Goal: Task Accomplishment & Management: Manage account settings

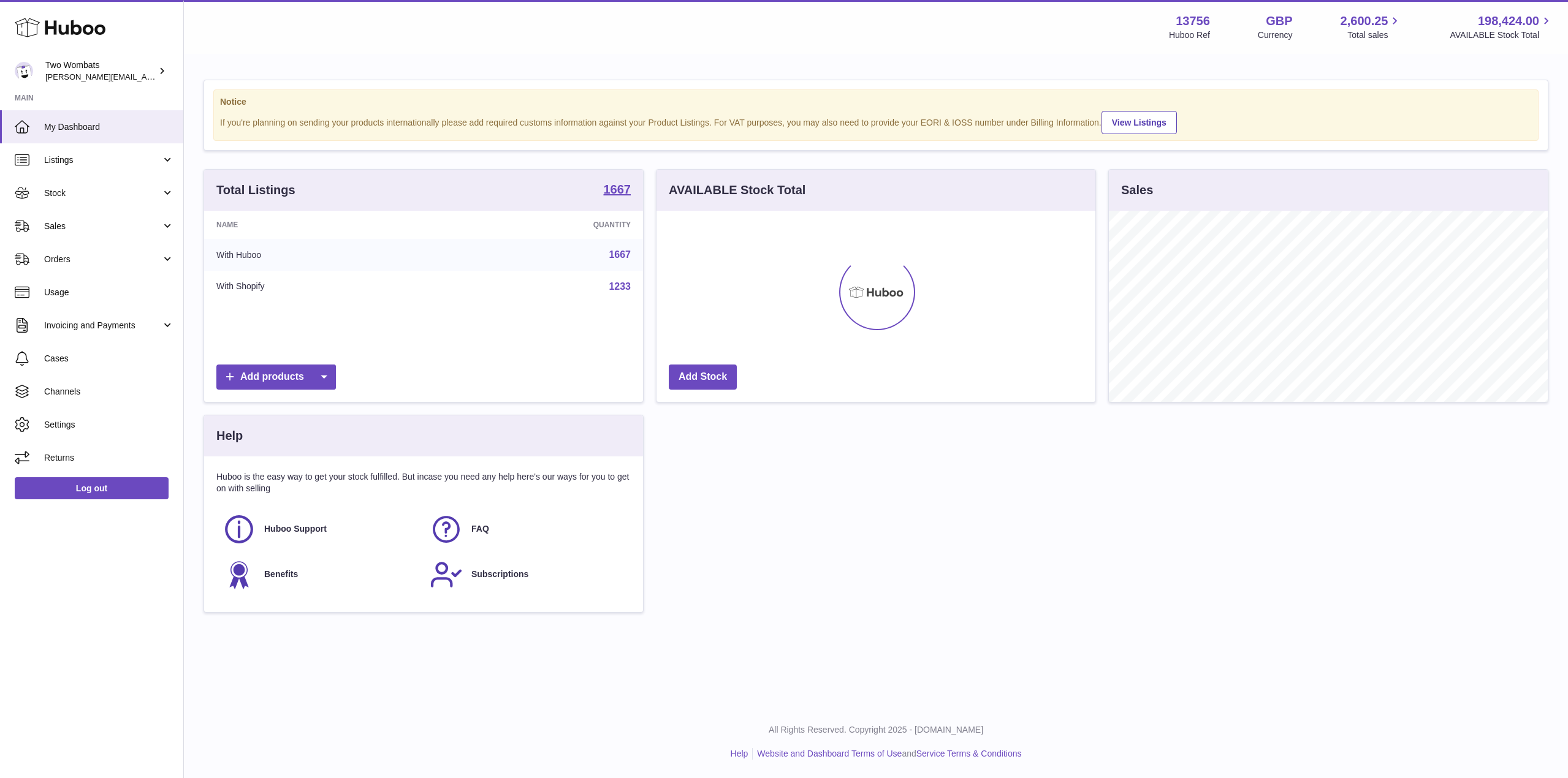
scroll to position [191, 439]
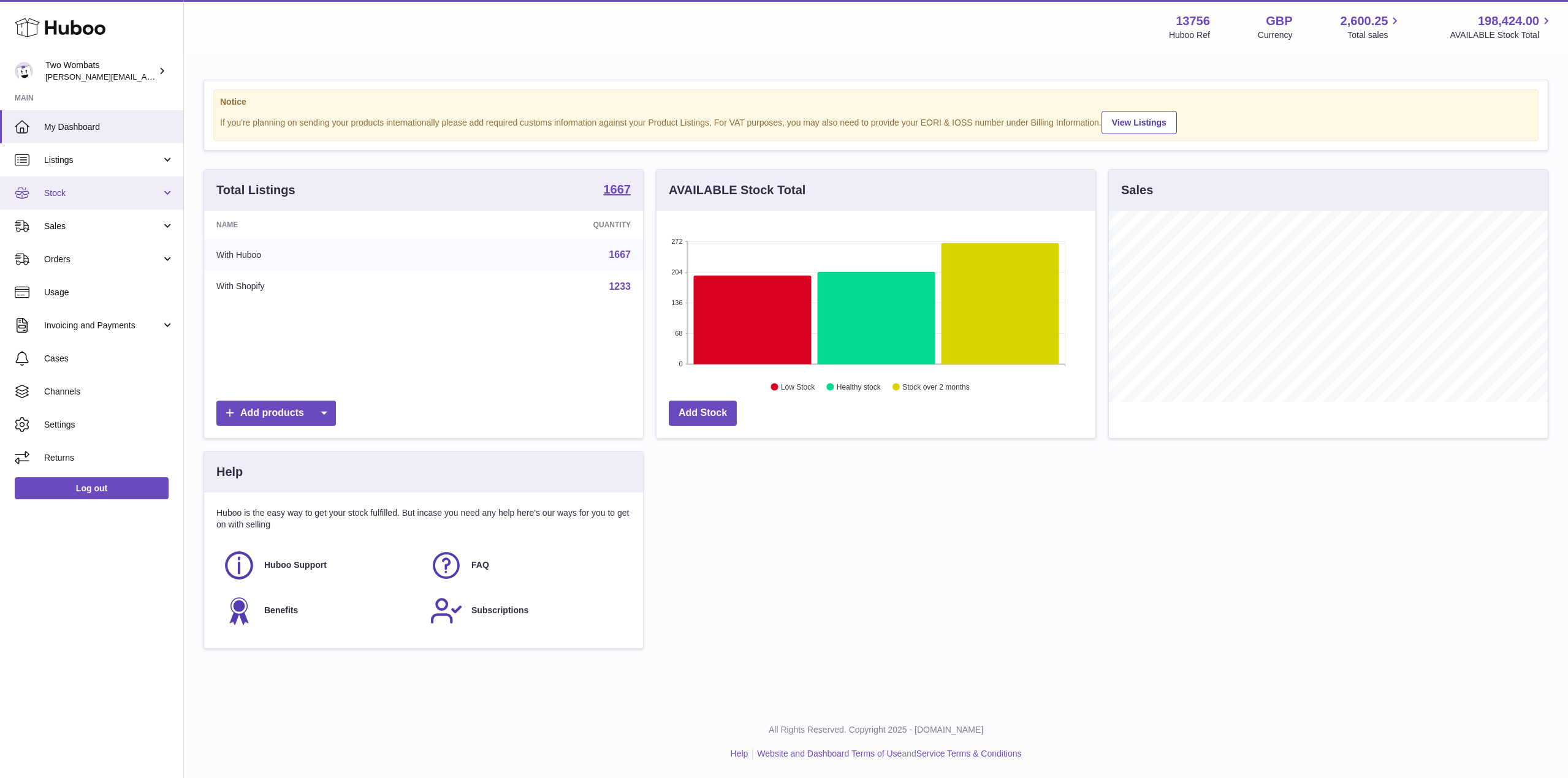
click at [127, 201] on link "Stock" at bounding box center [92, 193] width 183 height 33
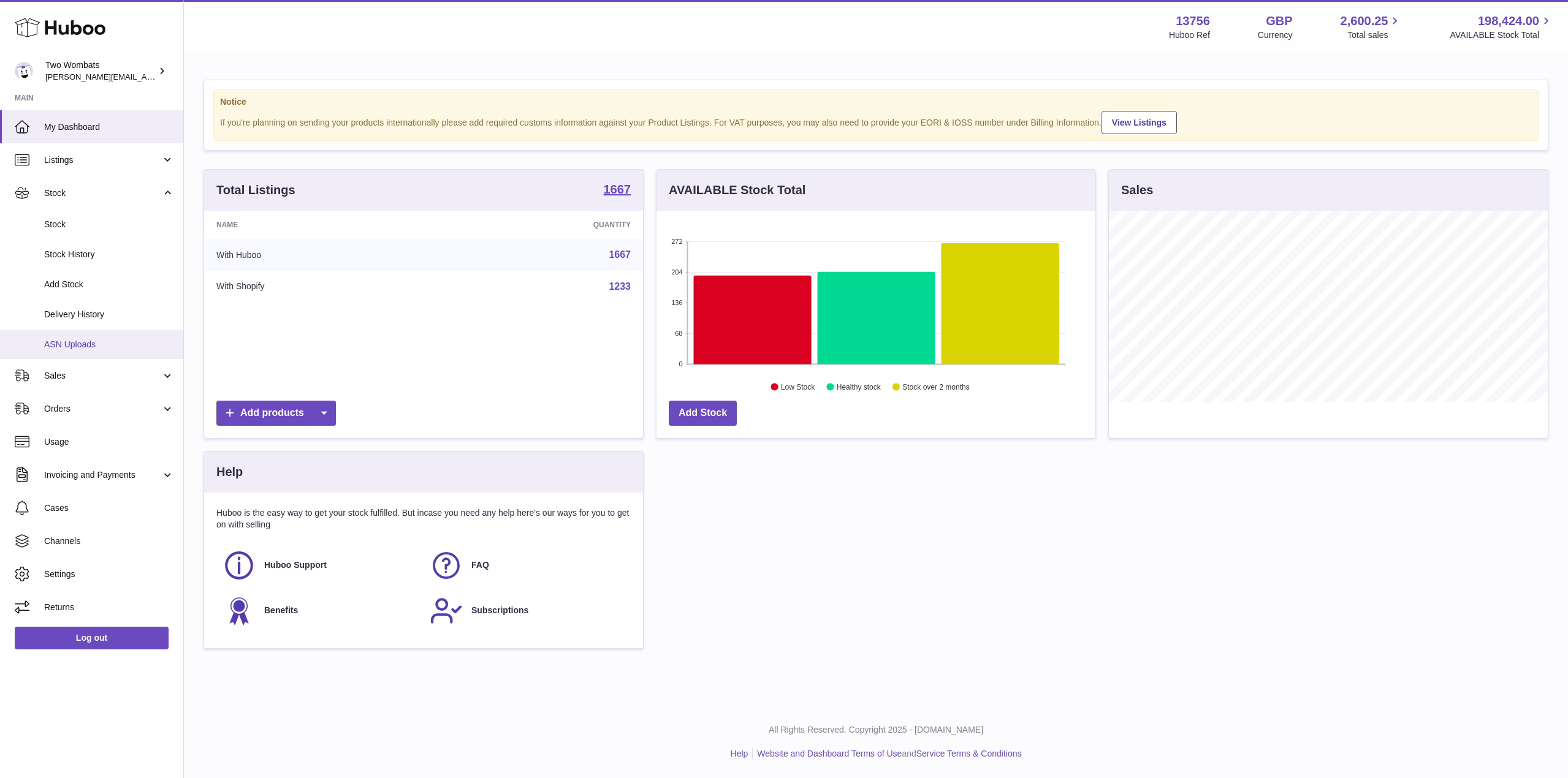
click at [89, 344] on span "ASN Uploads" at bounding box center [109, 344] width 130 height 12
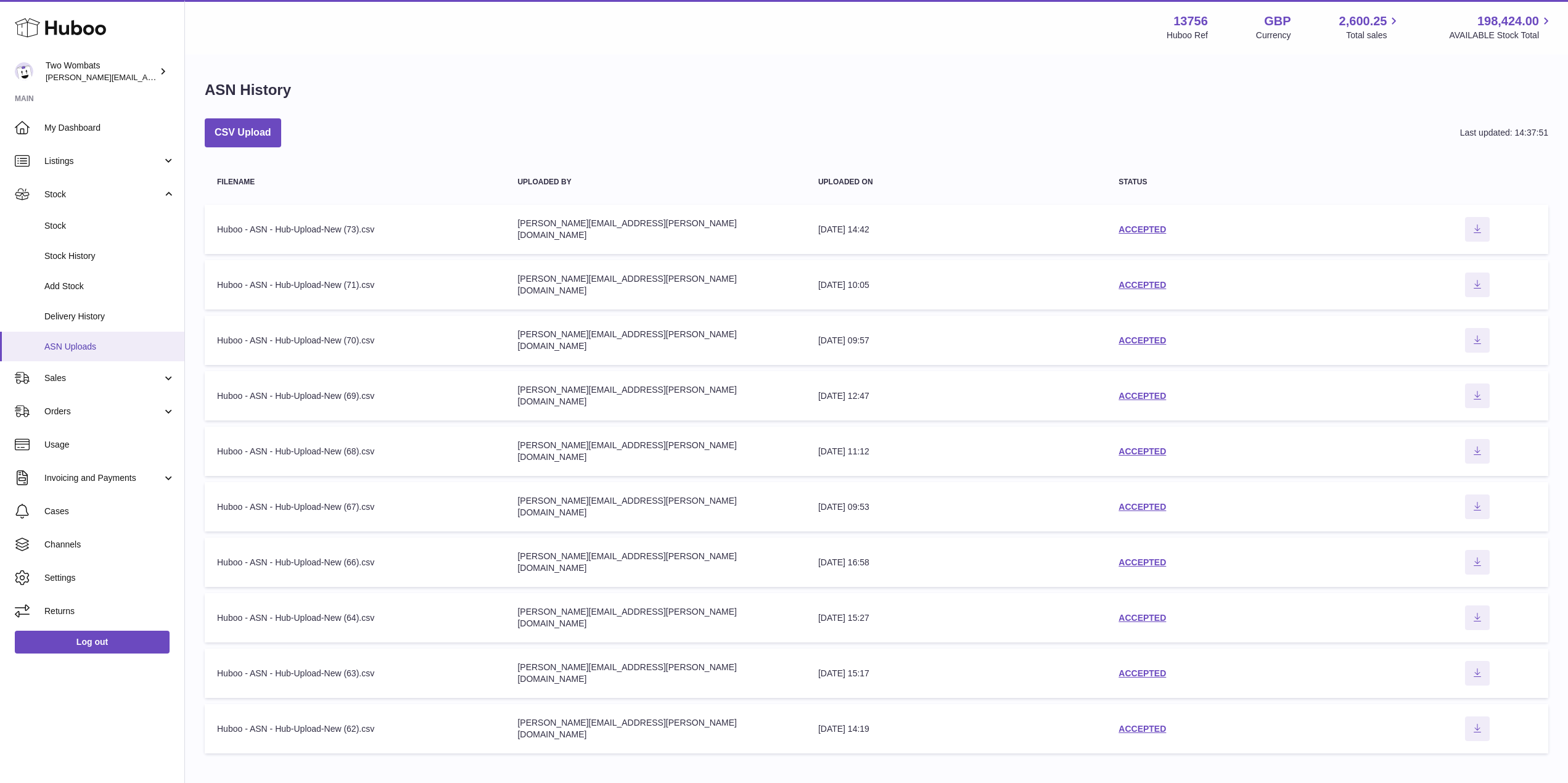
click at [85, 336] on link "ASN Uploads" at bounding box center [92, 347] width 184 height 30
click at [105, 323] on link "Delivery History" at bounding box center [92, 317] width 184 height 30
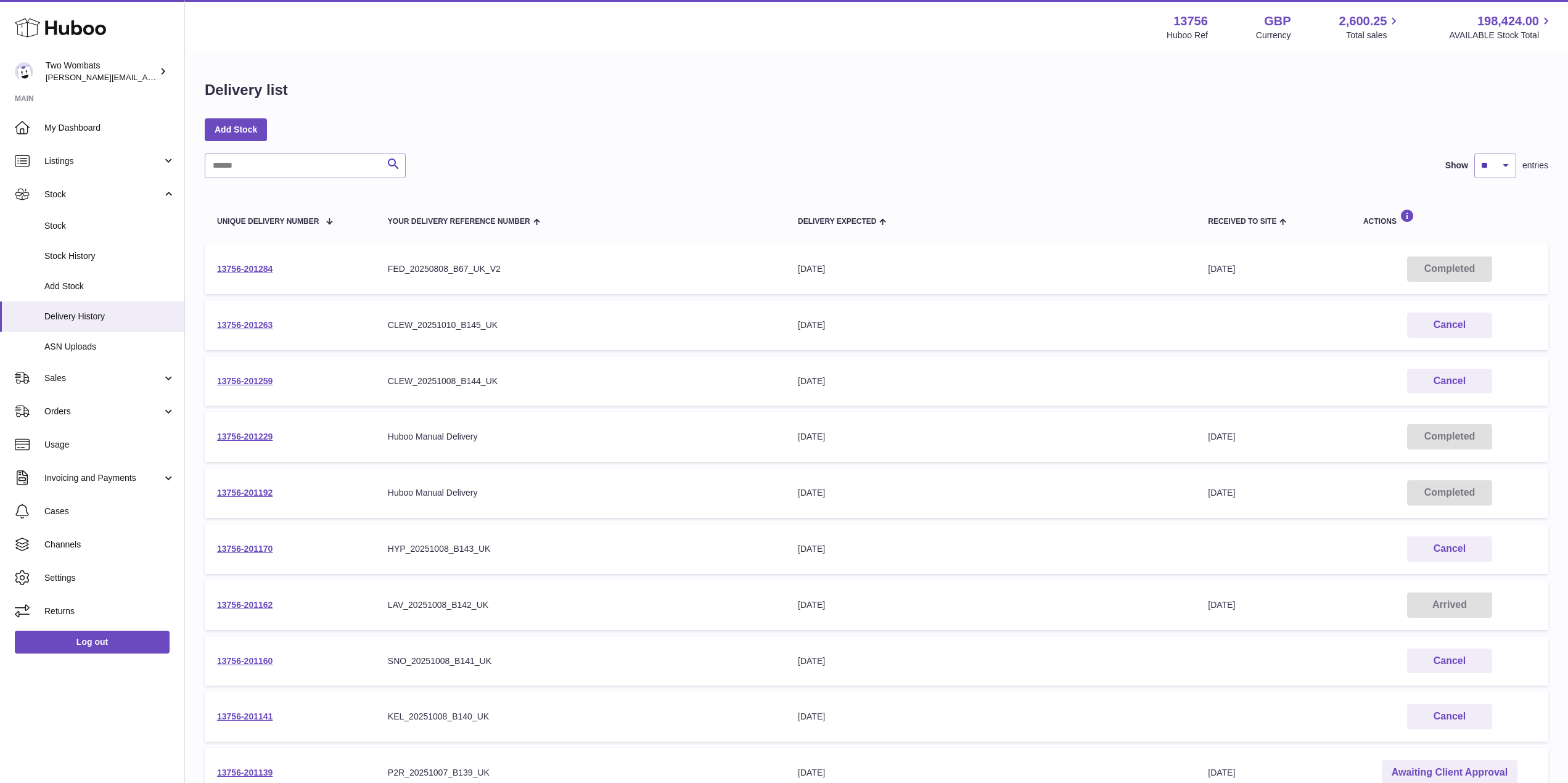
scroll to position [150, 0]
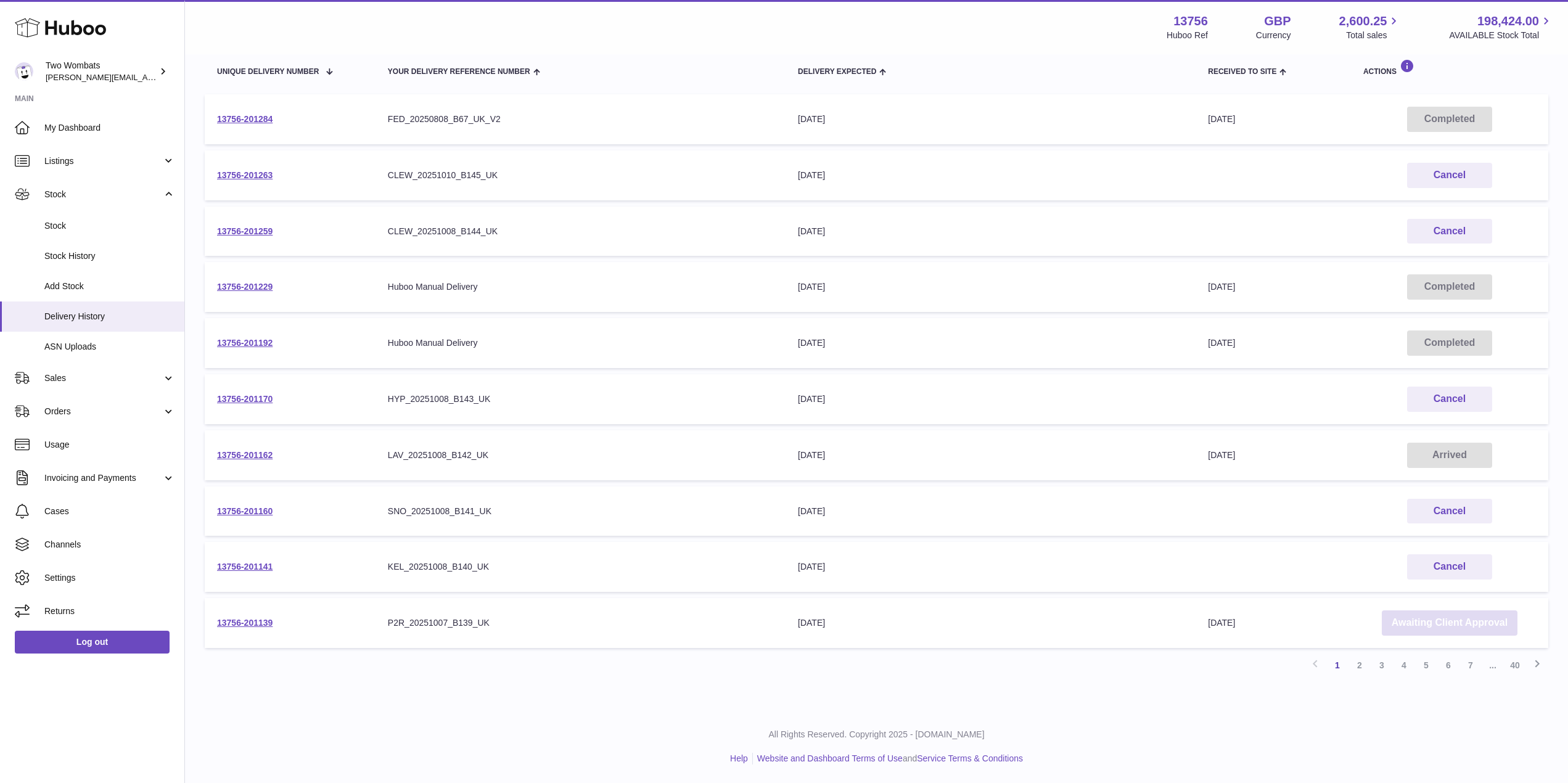
click at [1433, 623] on link "Awaiting Client Approval" at bounding box center [1449, 623] width 136 height 25
click at [1362, 663] on link "2" at bounding box center [1360, 665] width 23 height 23
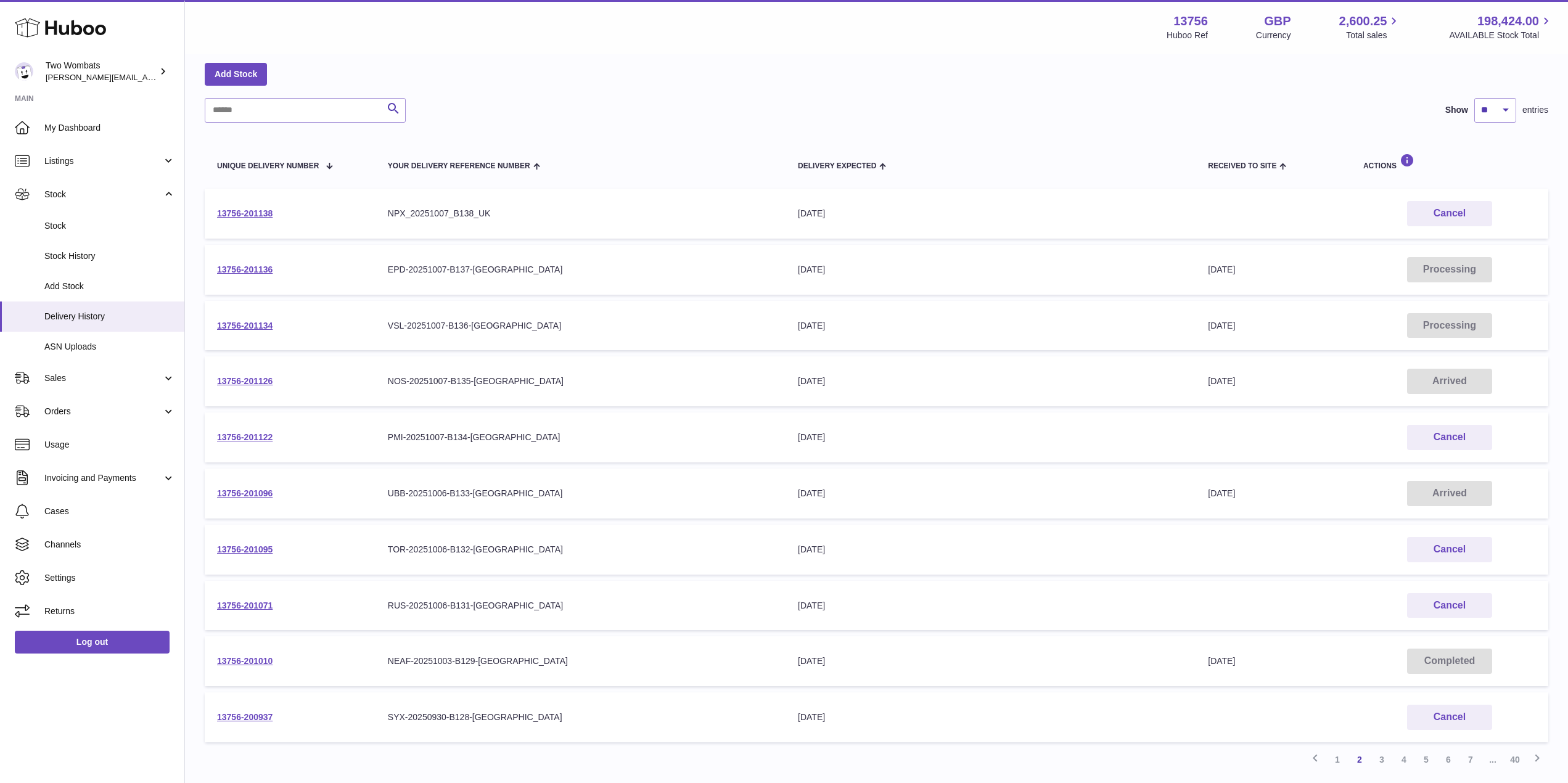
scroll to position [150, 0]
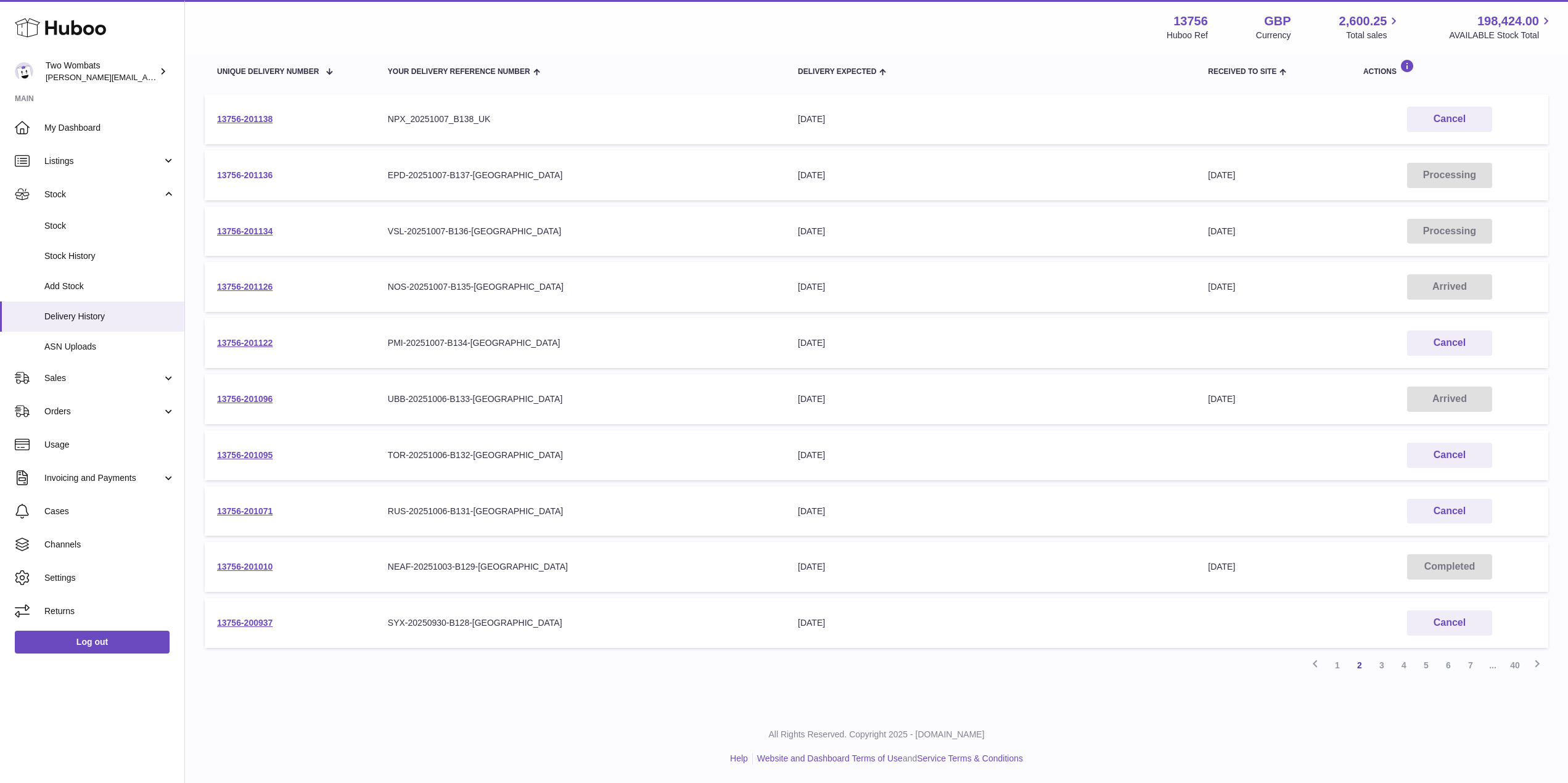
click at [237, 178] on link "13756-201136" at bounding box center [244, 175] width 55 height 10
click at [1338, 664] on link "1" at bounding box center [1337, 665] width 23 height 23
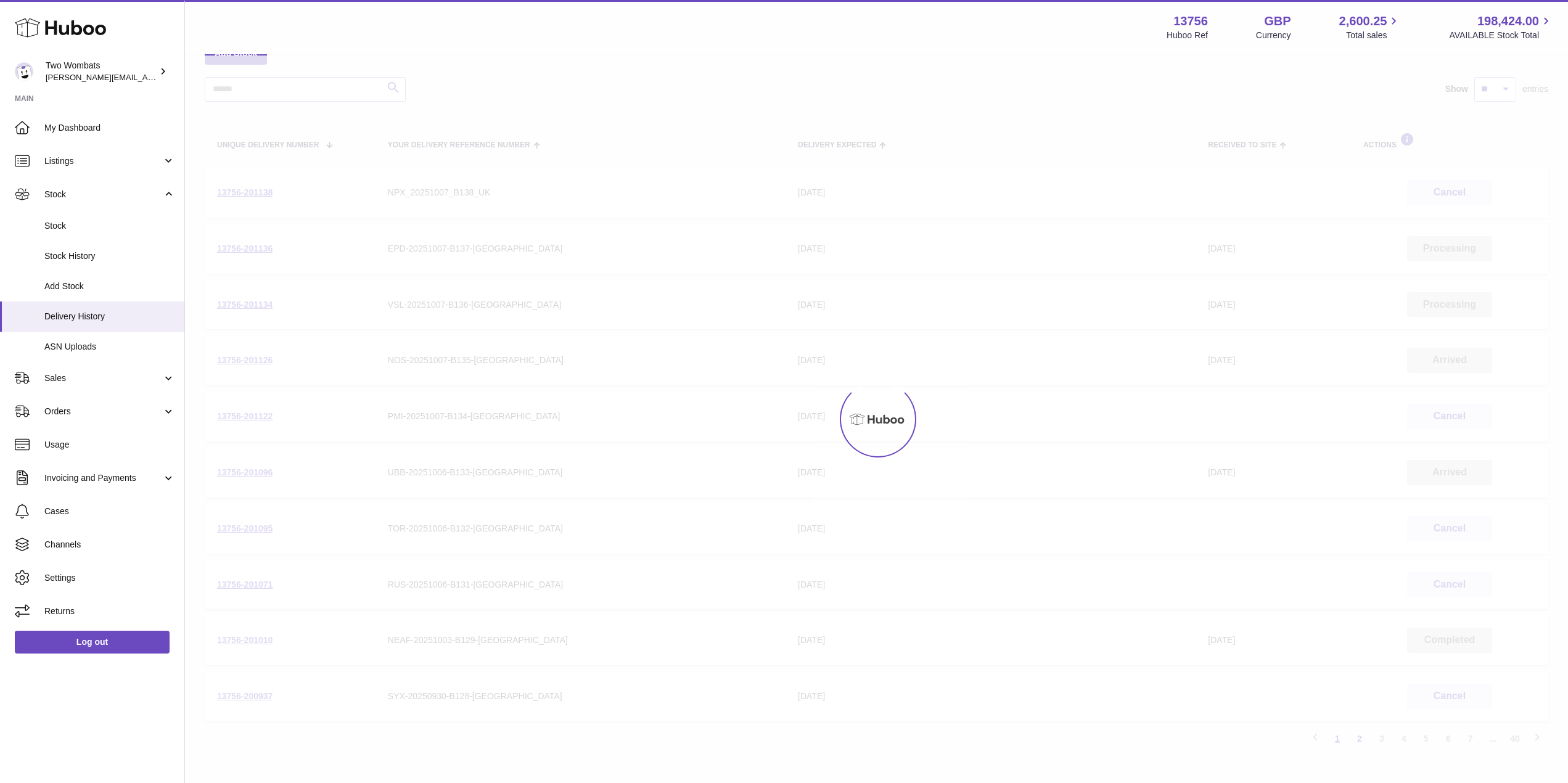
scroll to position [55, 0]
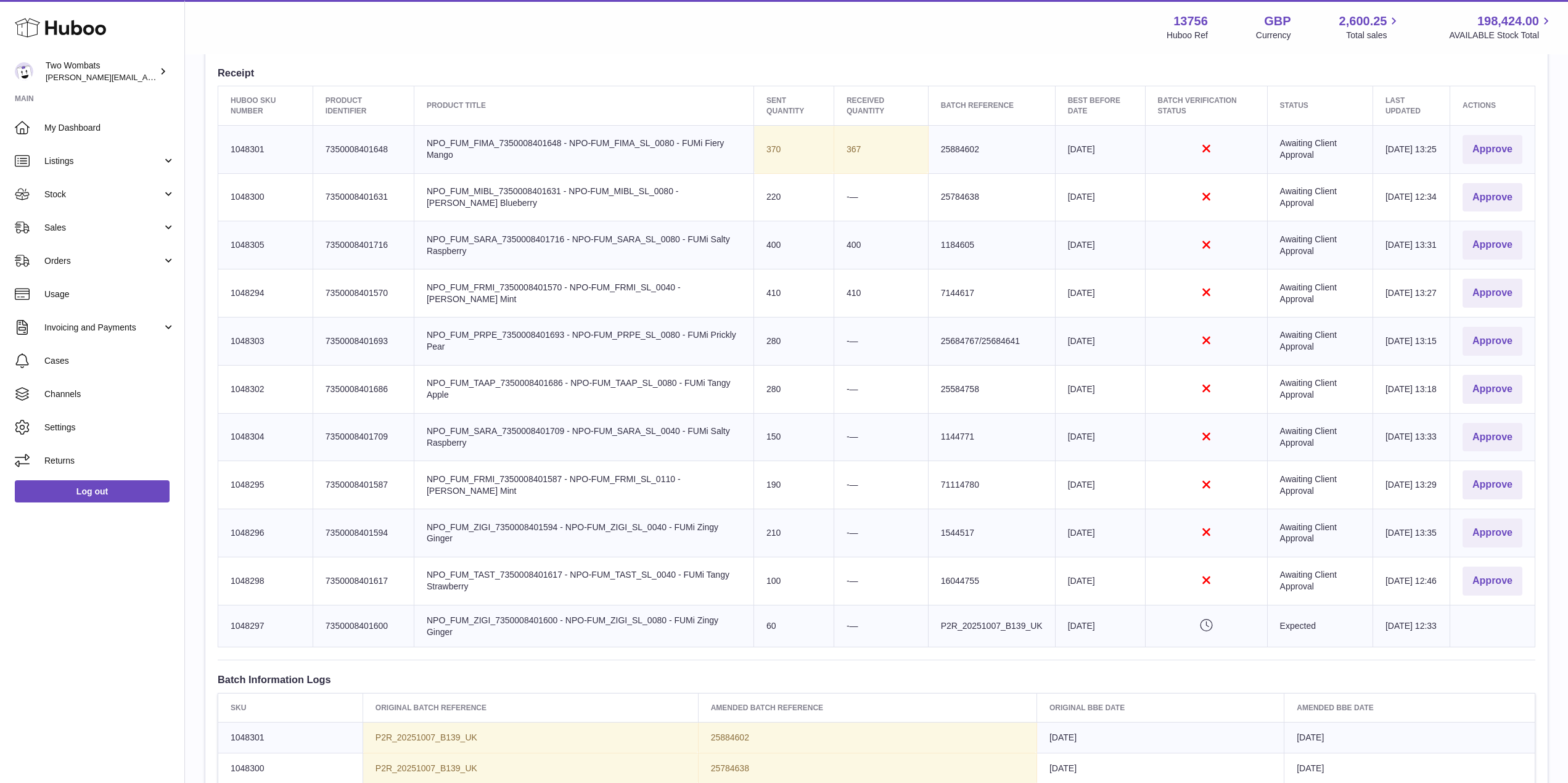
scroll to position [455, 0]
click at [1497, 147] on button "Approve" at bounding box center [1492, 150] width 59 height 29
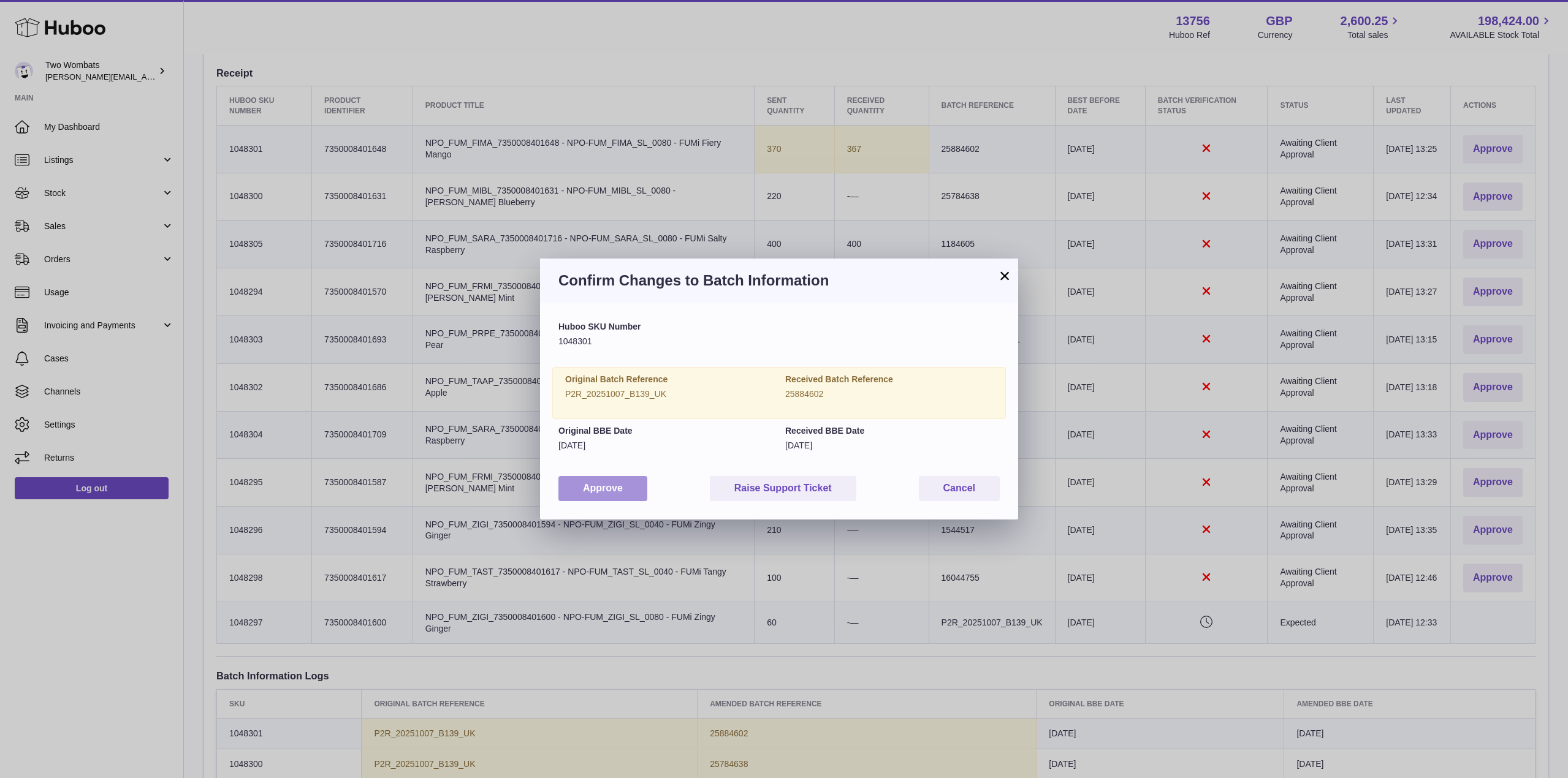
click at [606, 487] on button "Approve" at bounding box center [603, 488] width 89 height 25
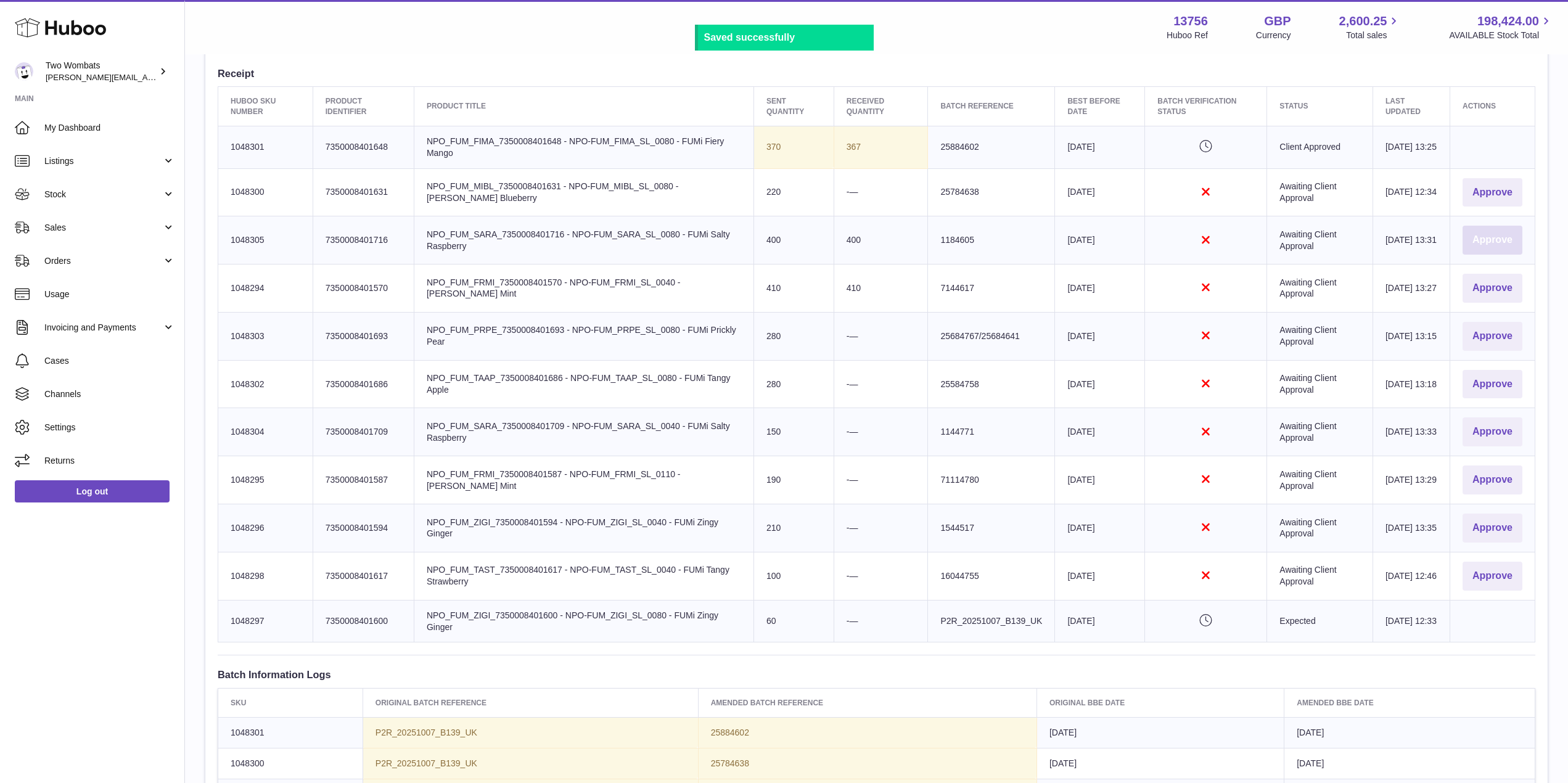
click at [1514, 238] on button "Approve" at bounding box center [1492, 240] width 59 height 29
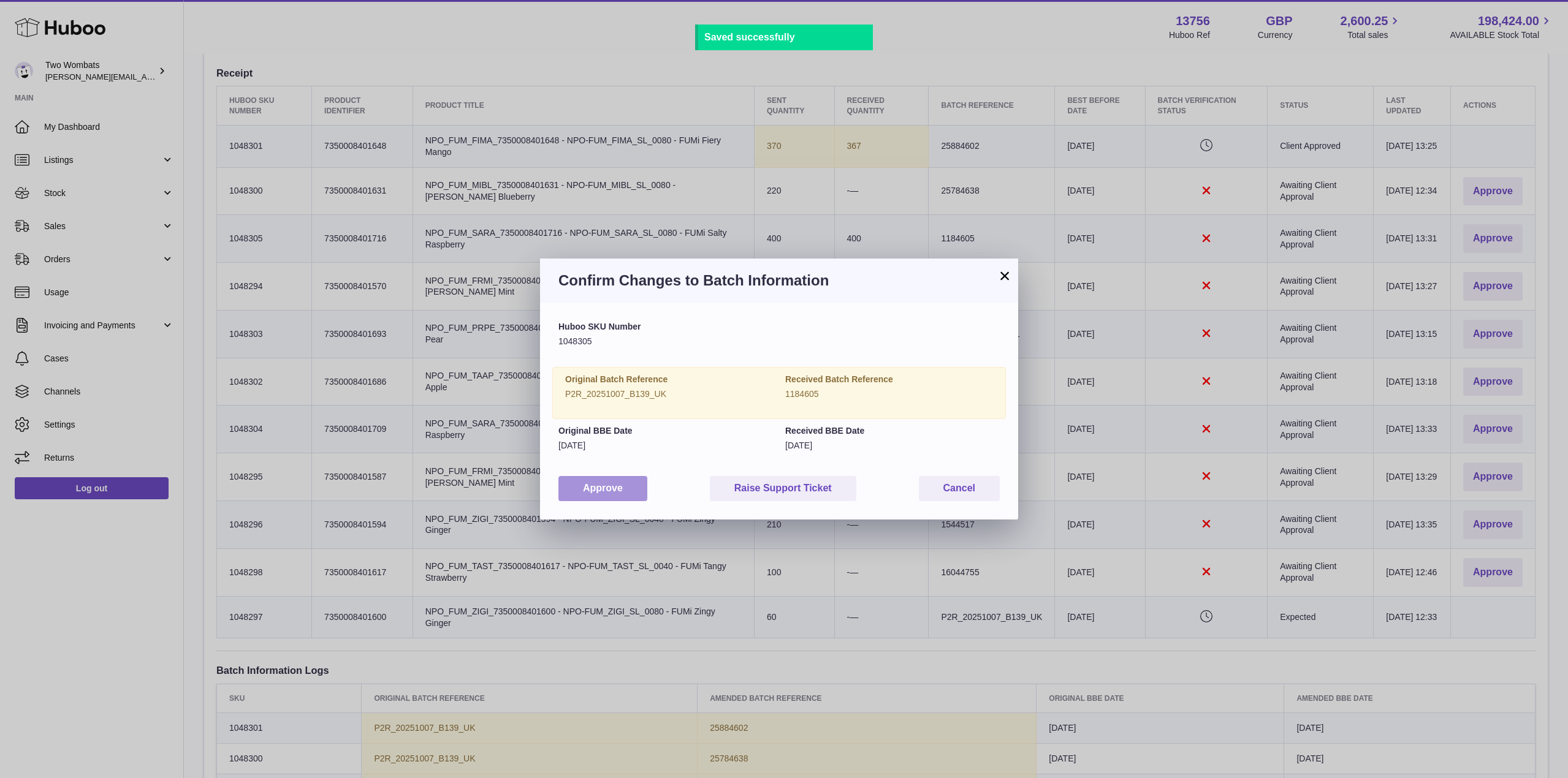
click at [633, 479] on button "Approve" at bounding box center [603, 488] width 89 height 25
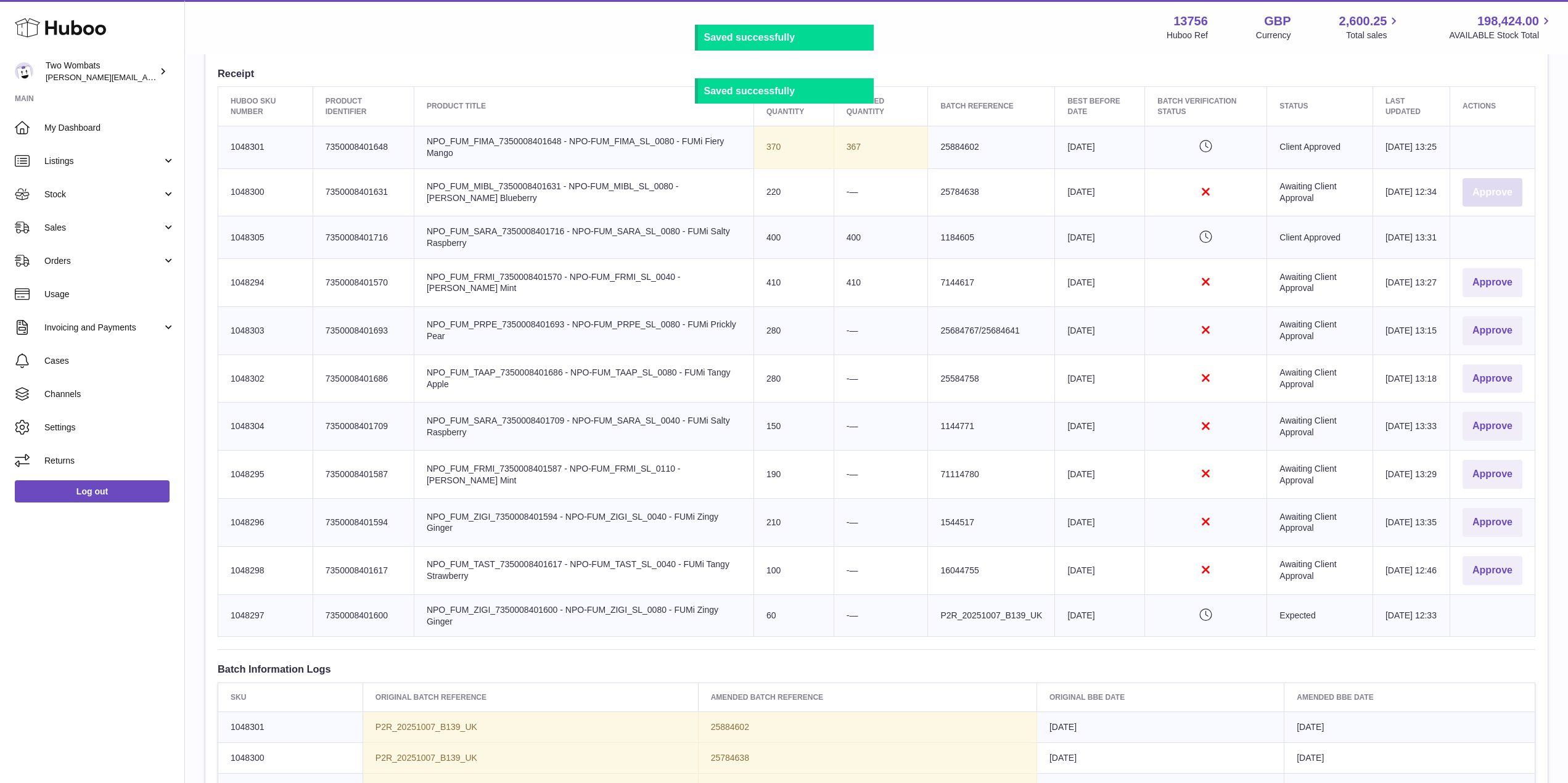
click at [1484, 183] on button "Approve" at bounding box center [1492, 193] width 59 height 29
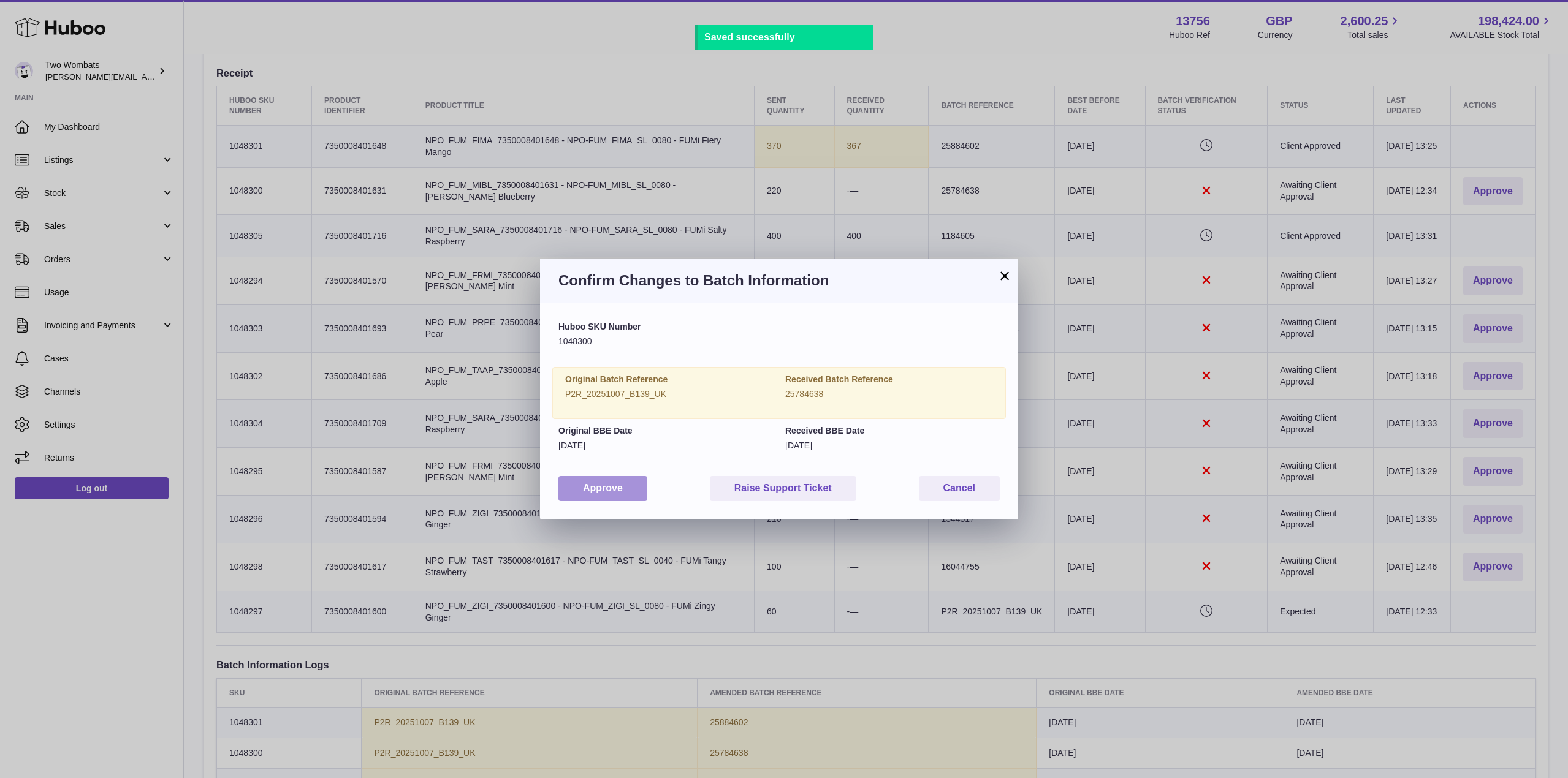
click at [611, 500] on button "Approve" at bounding box center [603, 488] width 89 height 25
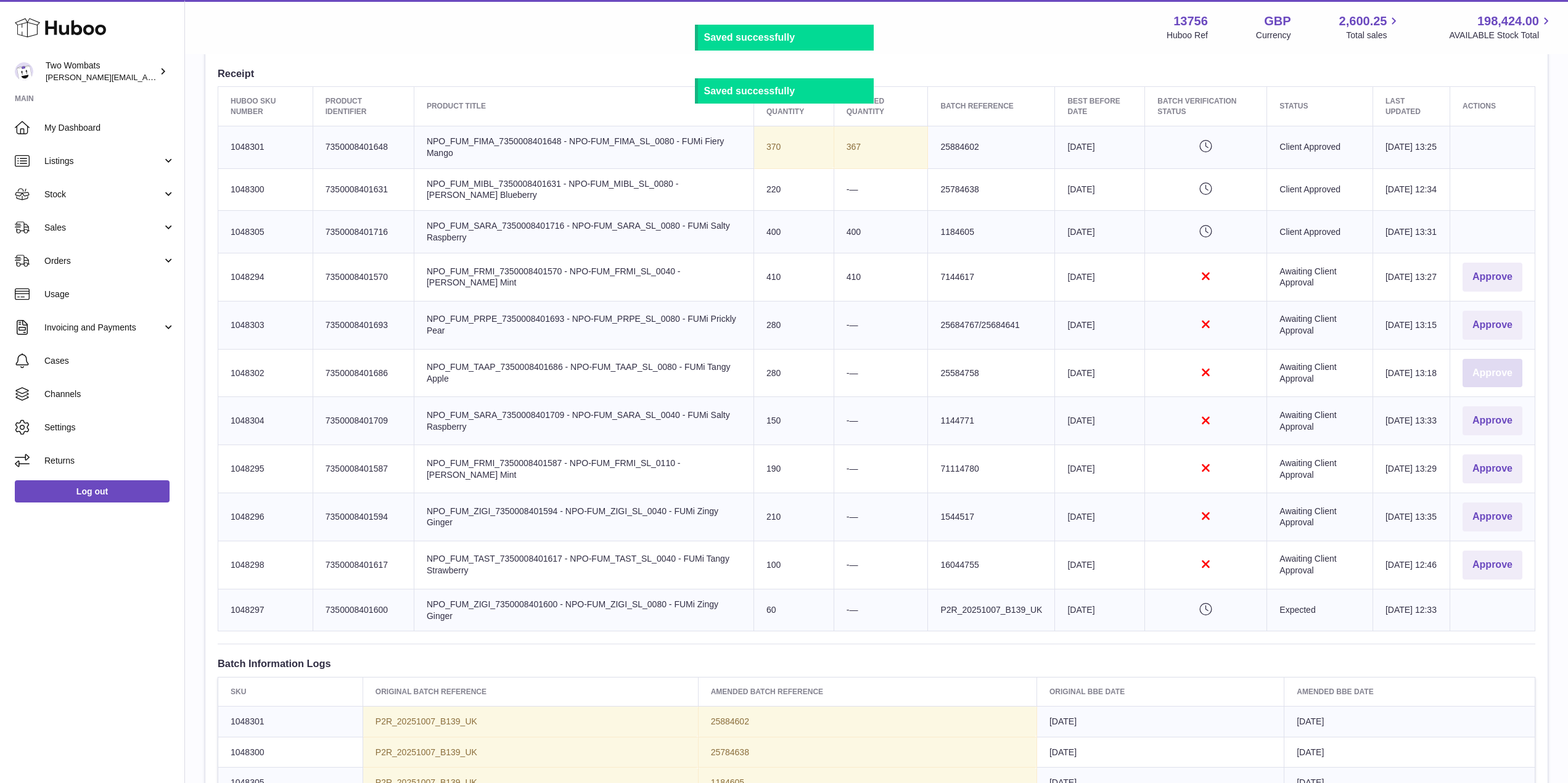
click at [1498, 371] on button "Approve" at bounding box center [1492, 373] width 59 height 29
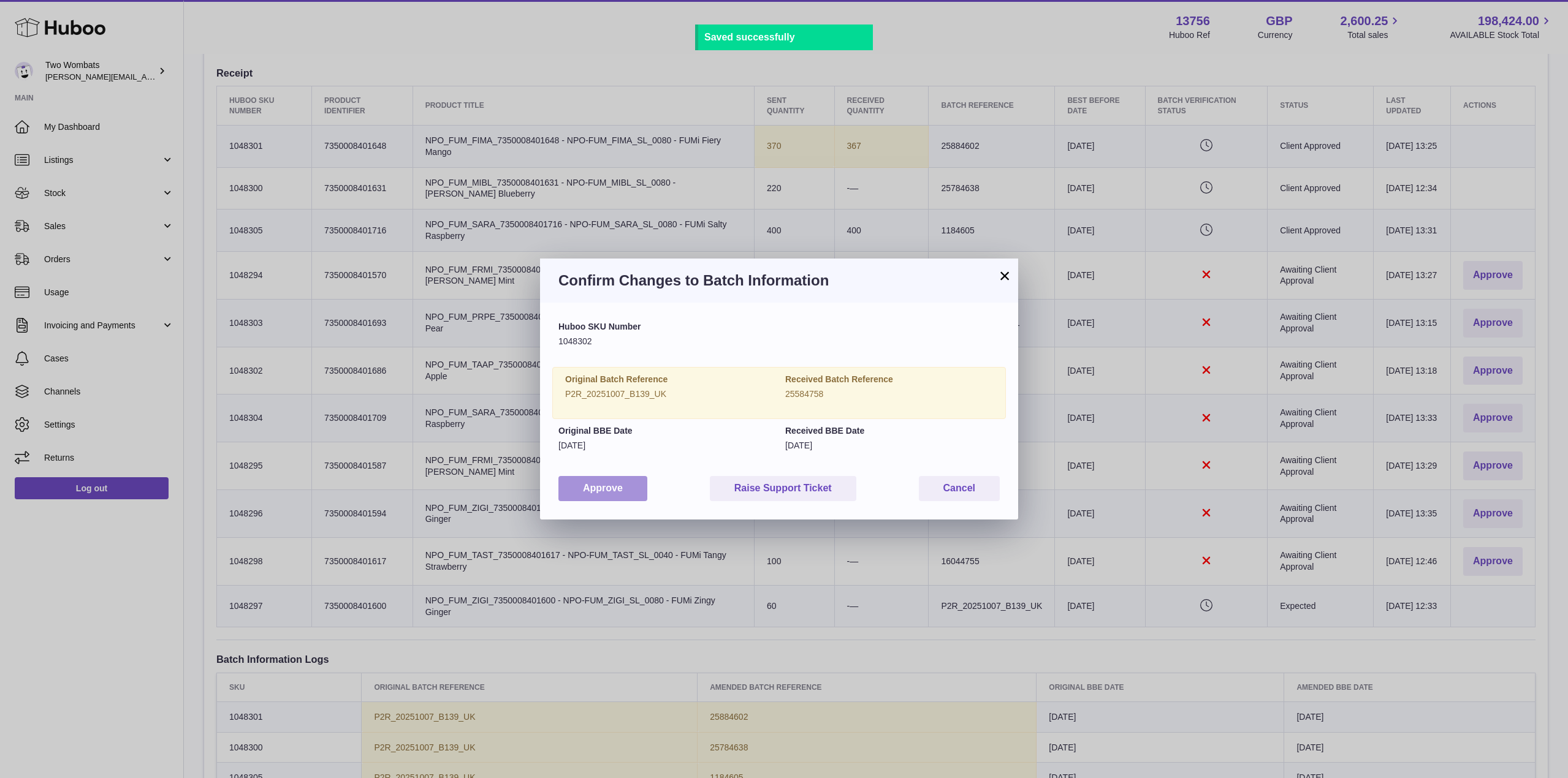
click at [589, 476] on button "Approve" at bounding box center [603, 488] width 89 height 25
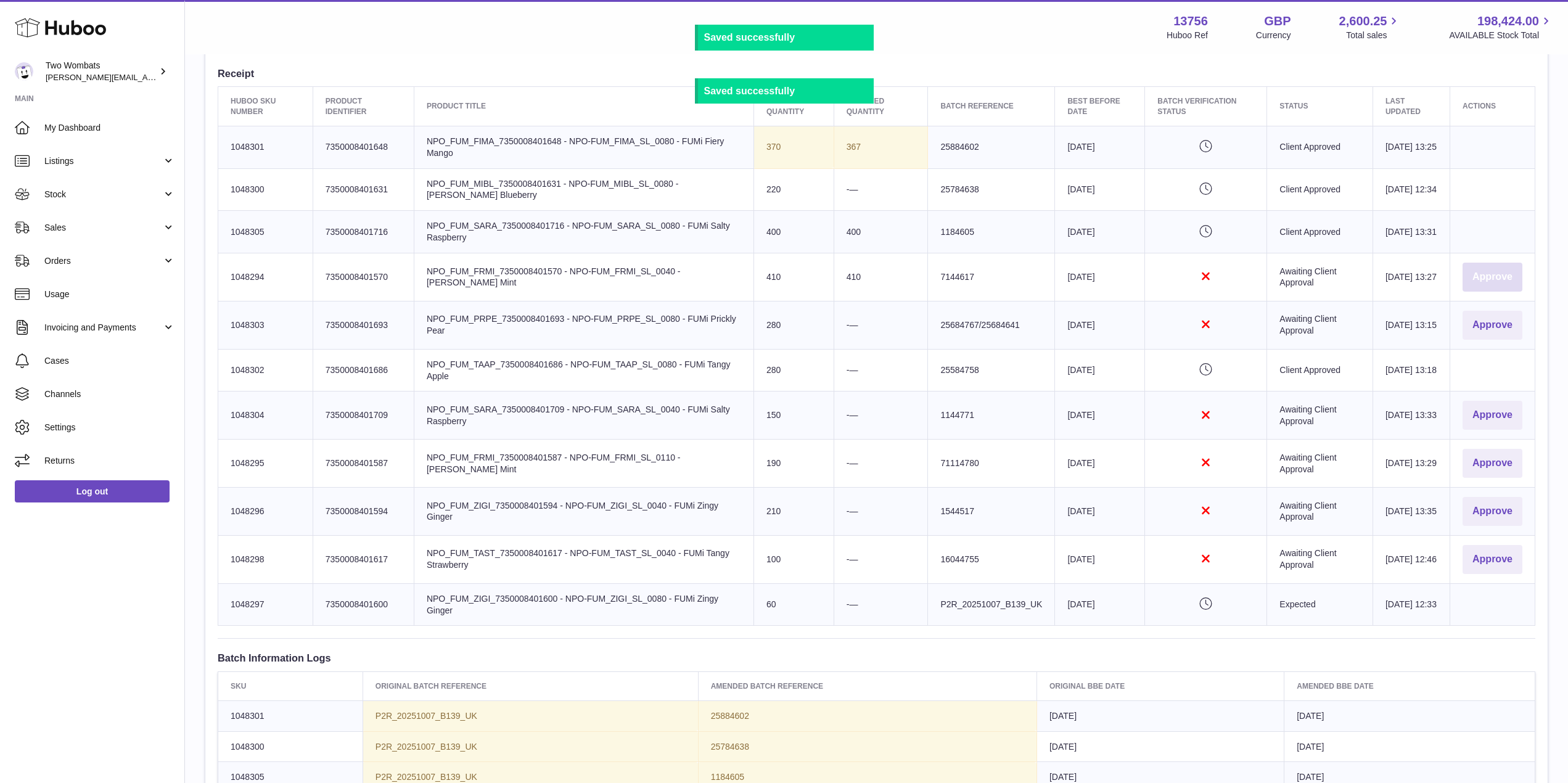
click at [1509, 268] on button "Approve" at bounding box center [1492, 277] width 59 height 29
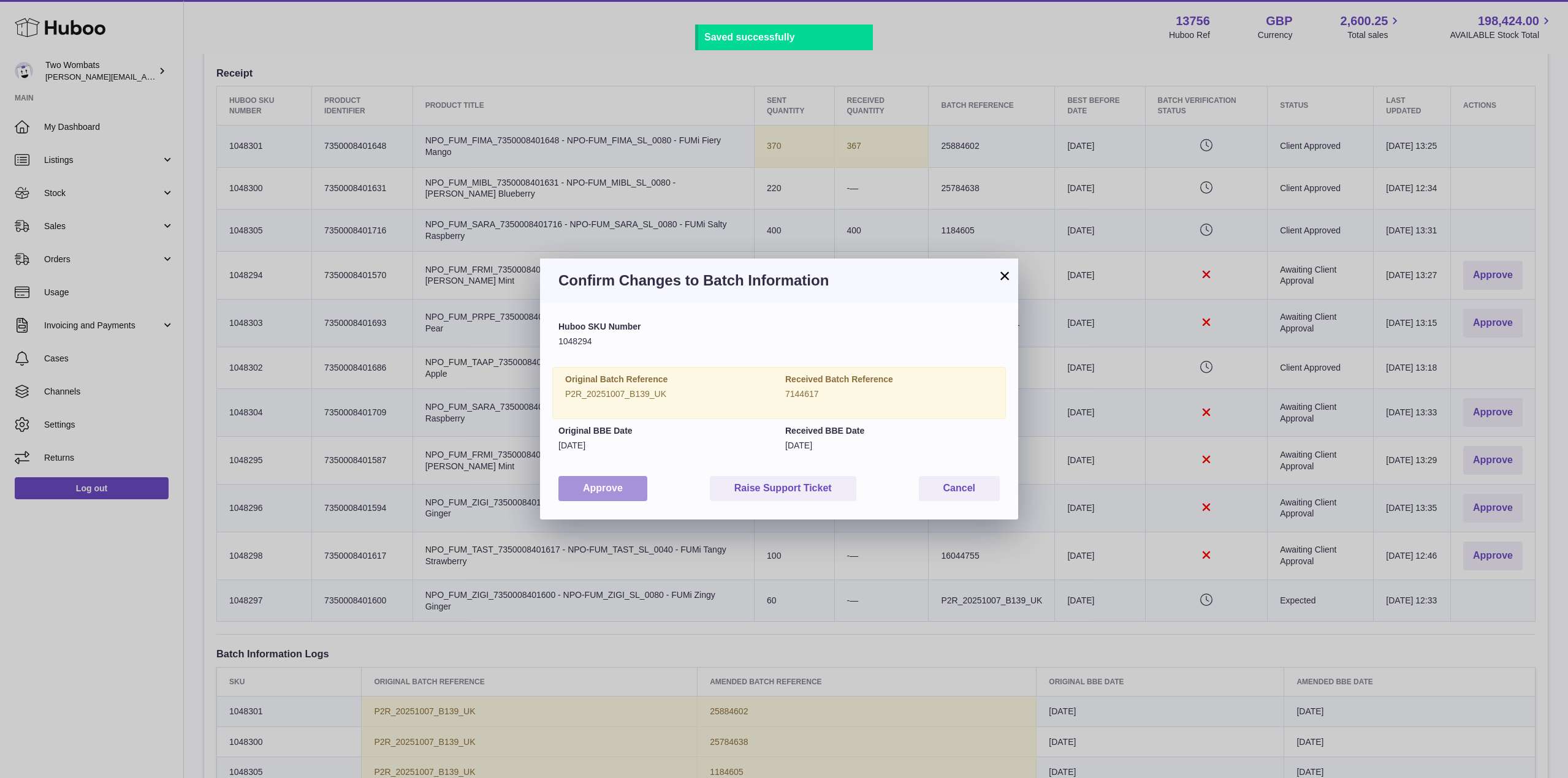
click at [602, 486] on button "Approve" at bounding box center [603, 488] width 89 height 25
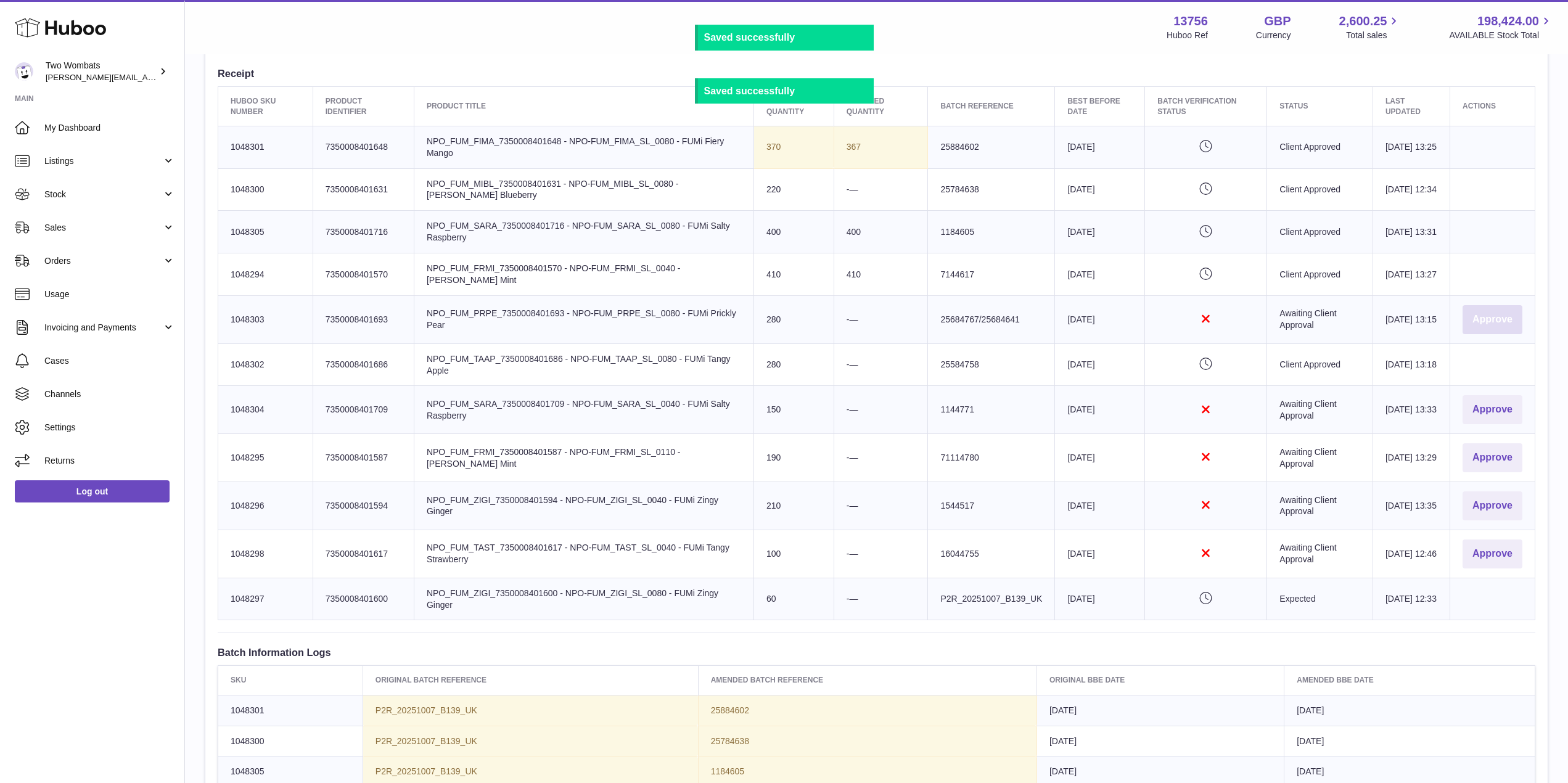
click at [1488, 317] on button "Approve" at bounding box center [1492, 320] width 59 height 29
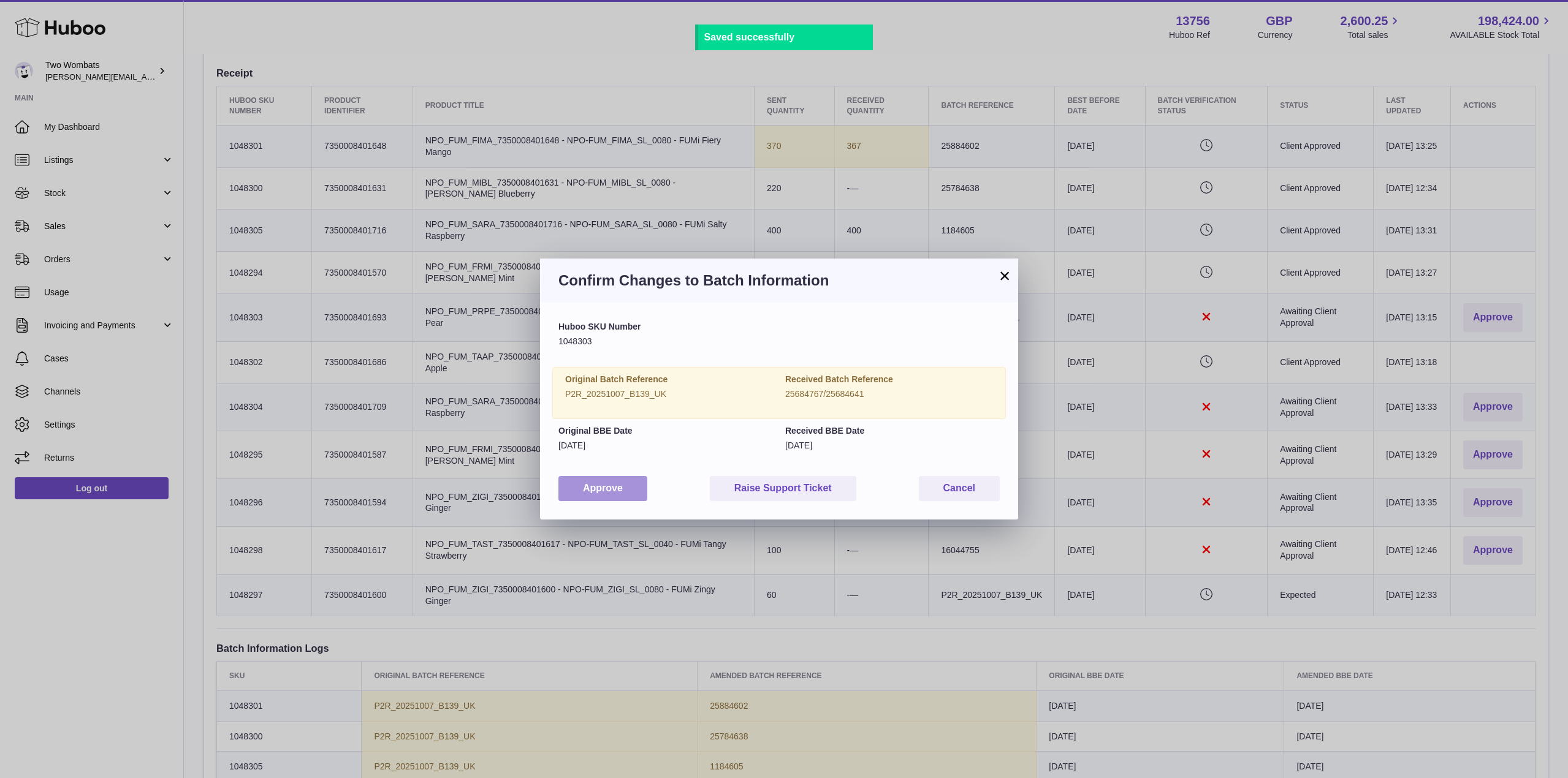
click at [595, 491] on button "Approve" at bounding box center [603, 488] width 89 height 25
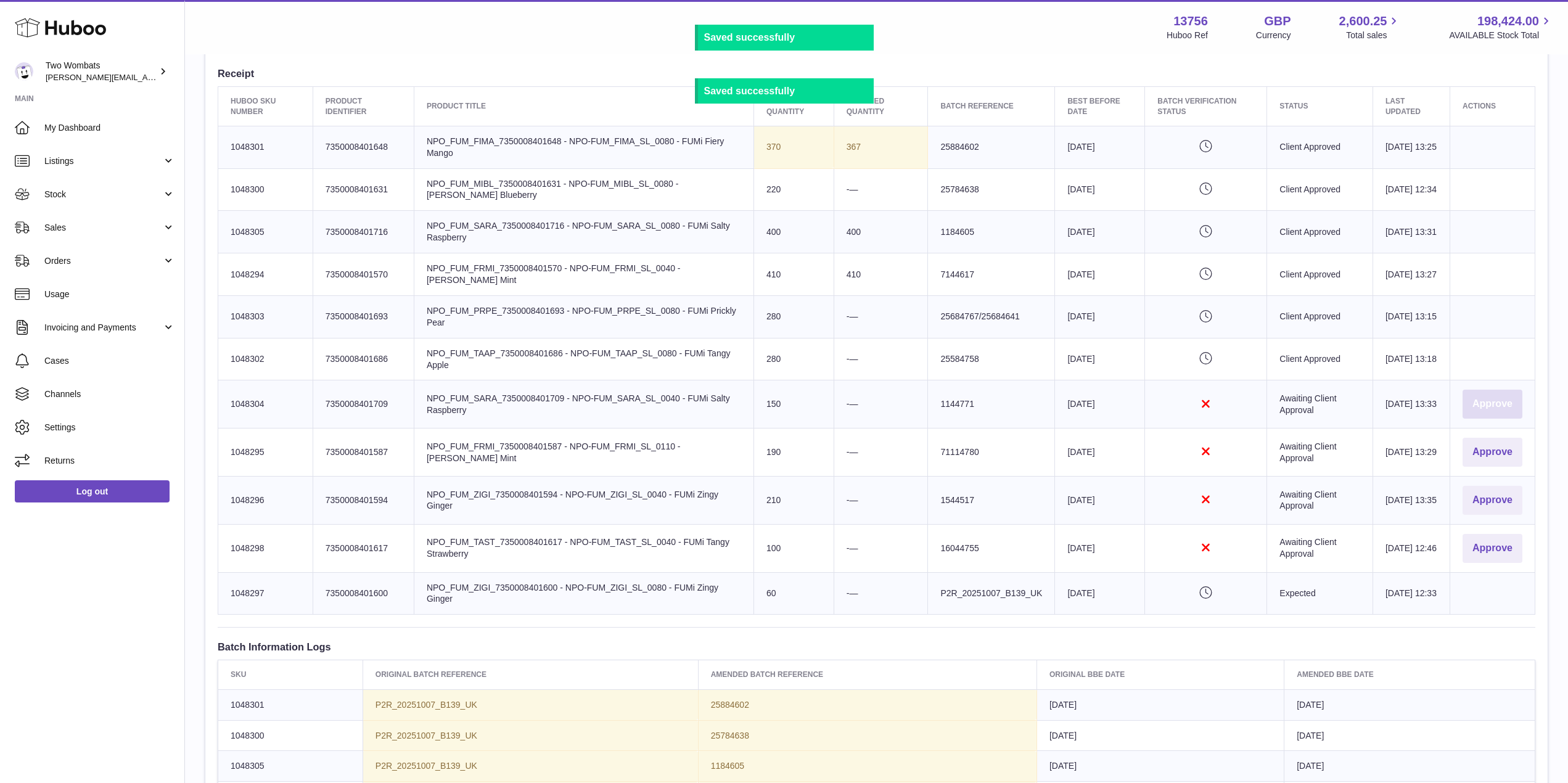
click at [1496, 390] on button "Approve" at bounding box center [1492, 404] width 59 height 29
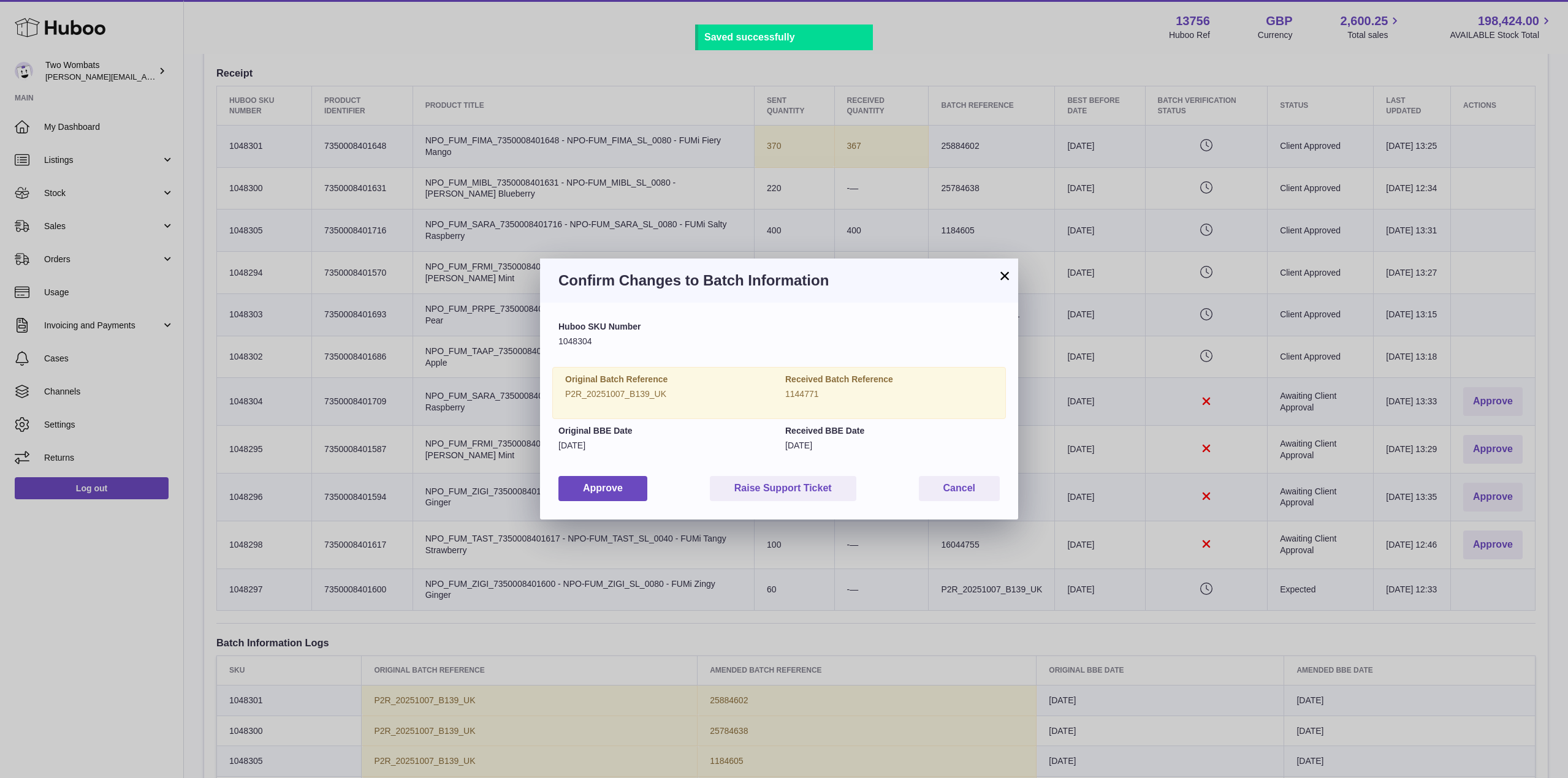
click at [554, 487] on div "Huboo SKU Number 1048304 Original Batch Reference P2R_20251007_B139_UK Received…" at bounding box center [779, 411] width 478 height 216
click at [585, 489] on button "Approve" at bounding box center [603, 488] width 89 height 25
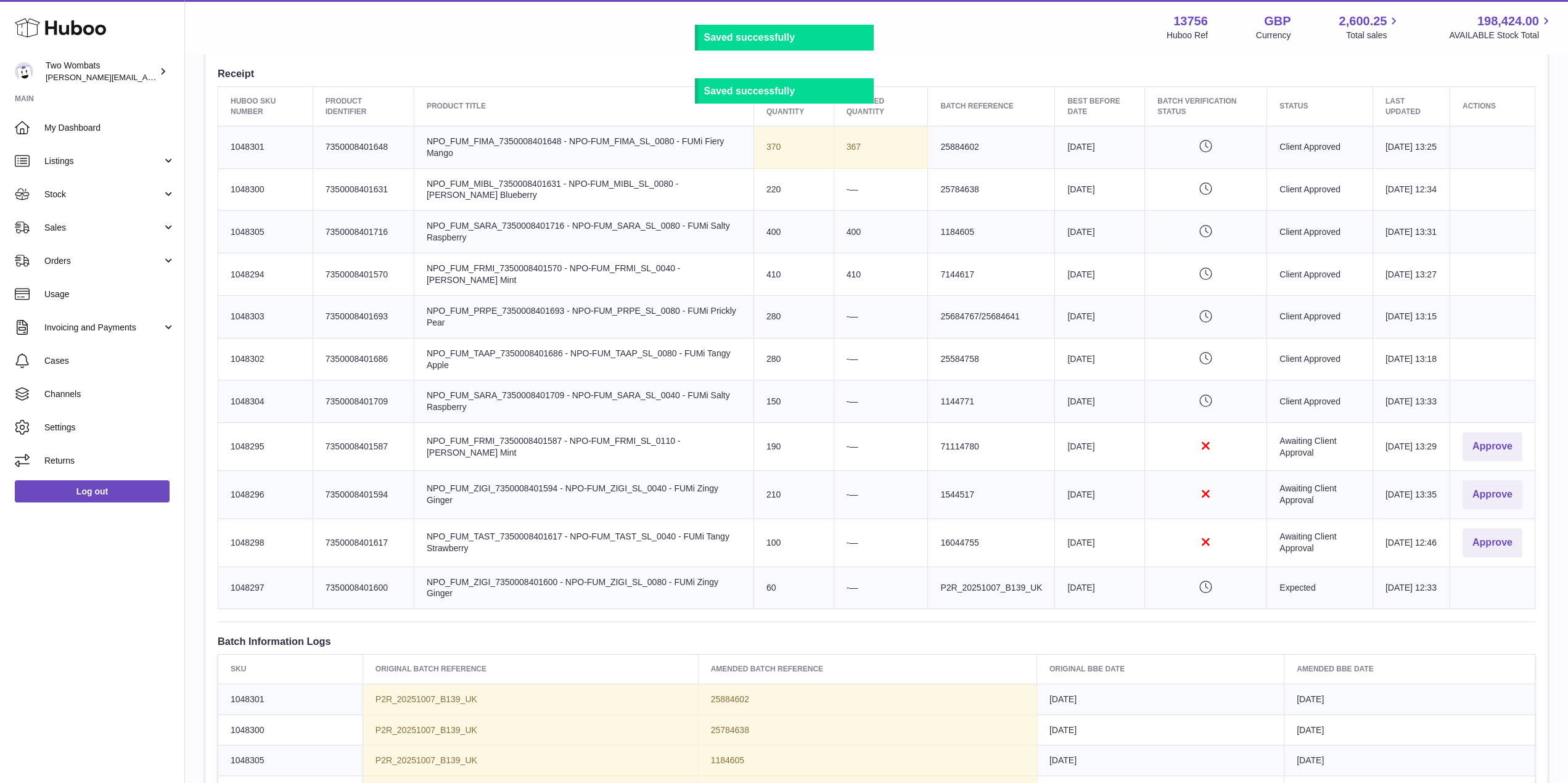
click at [1531, 453] on td "Actions Approve" at bounding box center [1493, 446] width 85 height 48
click at [1483, 439] on button "Approve" at bounding box center [1492, 446] width 59 height 29
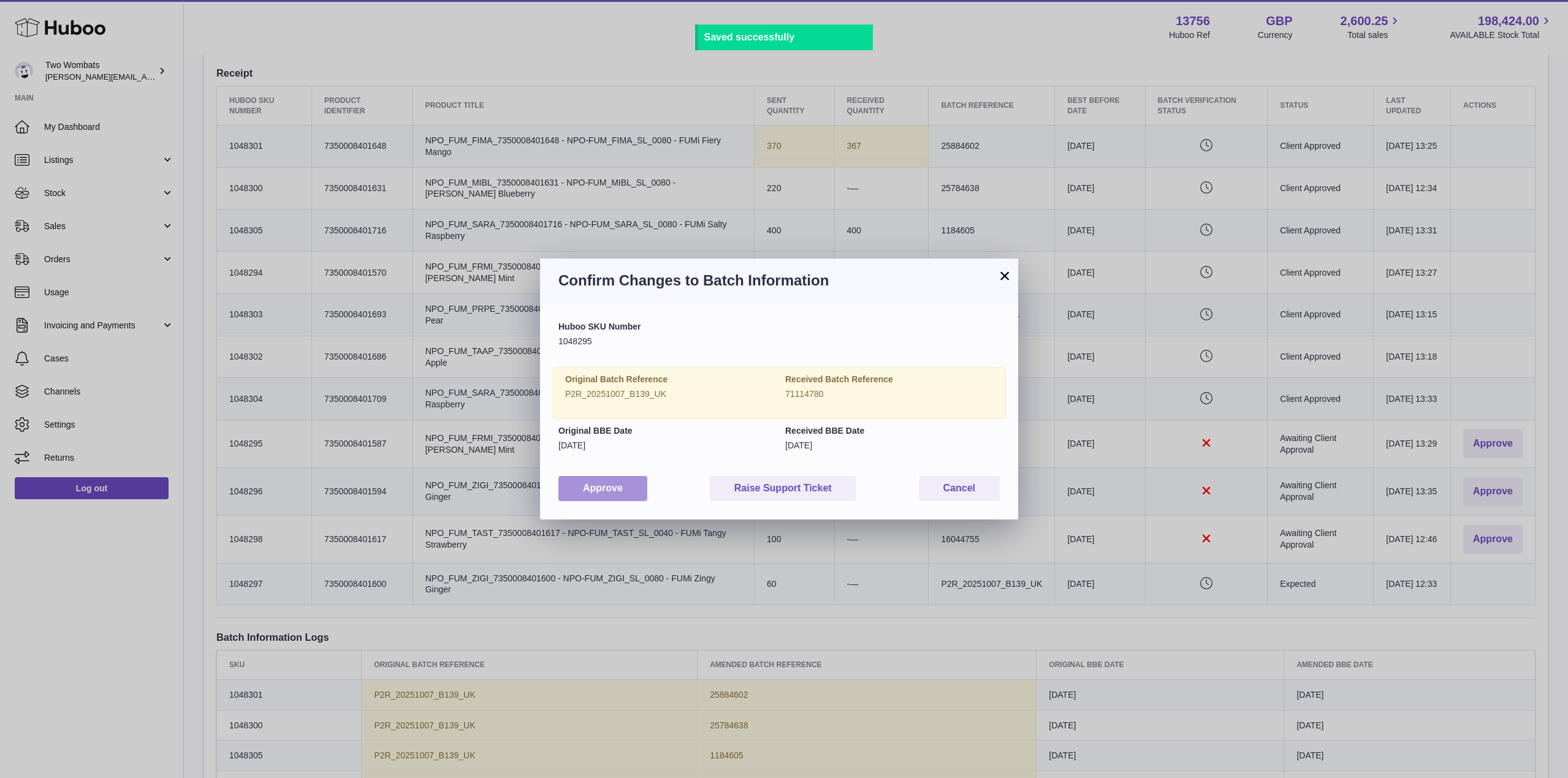
click at [607, 484] on button "Approve" at bounding box center [603, 488] width 89 height 25
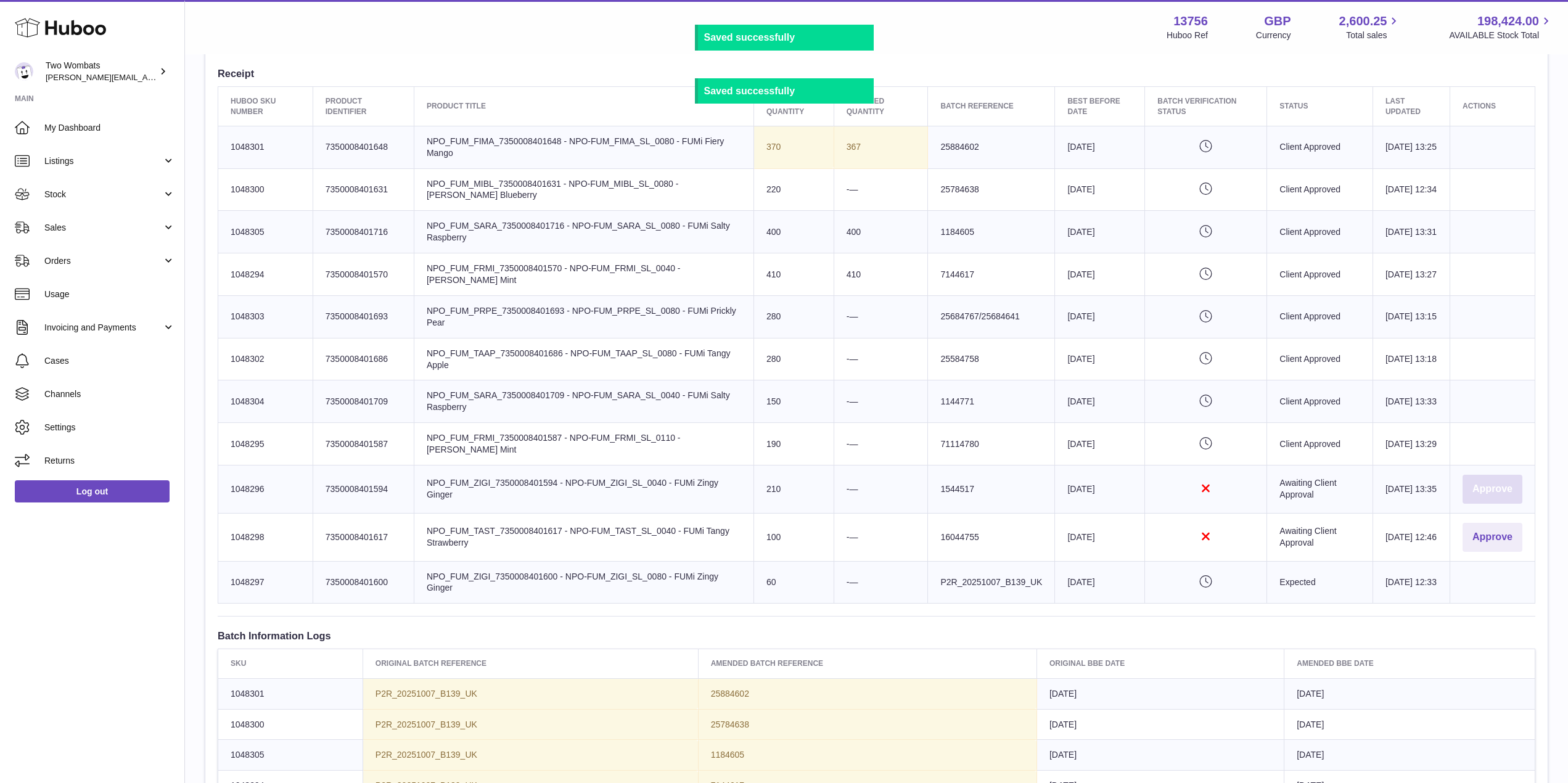
click at [1493, 492] on button "Approve" at bounding box center [1492, 489] width 59 height 29
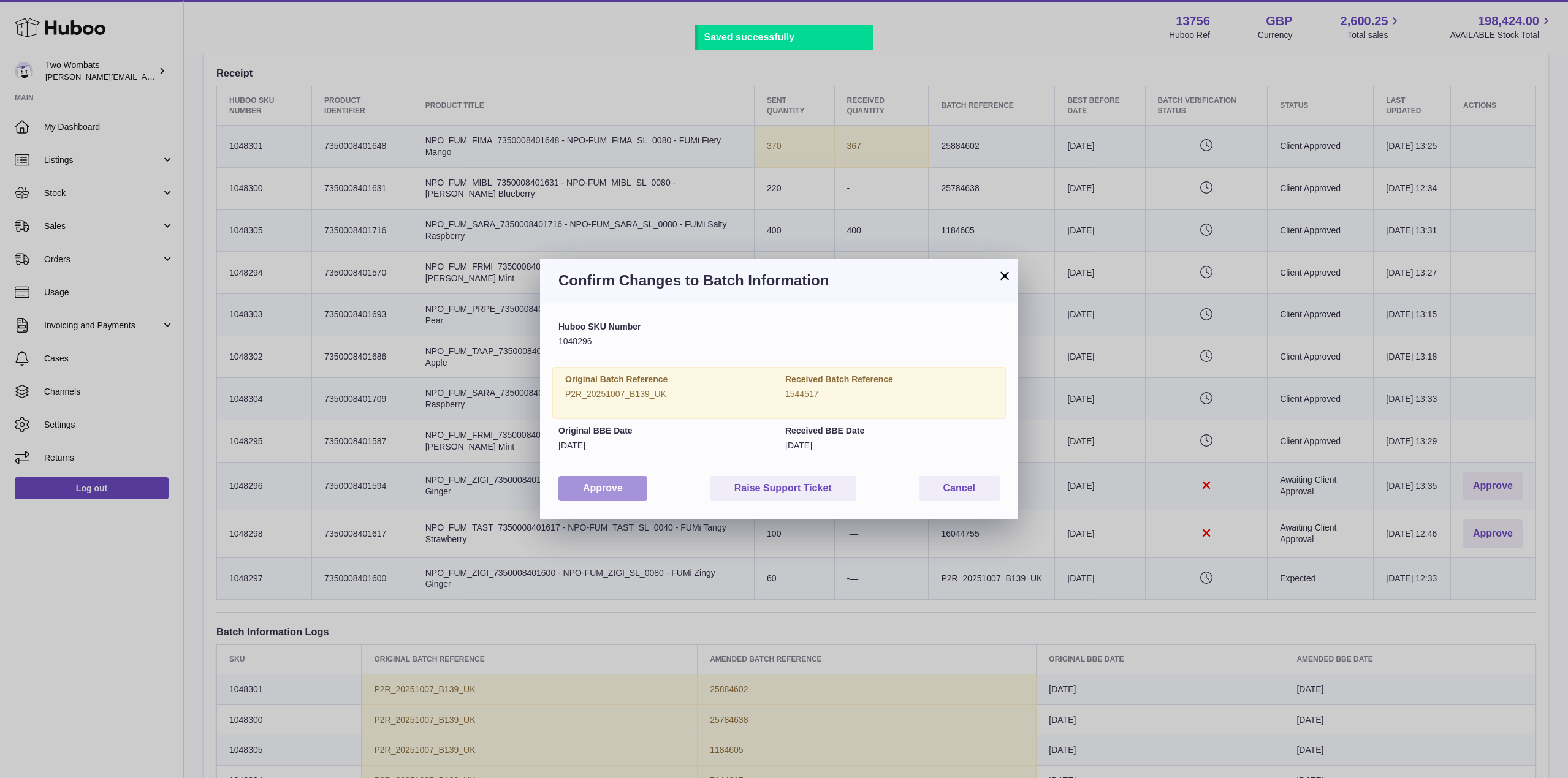
click at [611, 486] on button "Approve" at bounding box center [603, 488] width 89 height 25
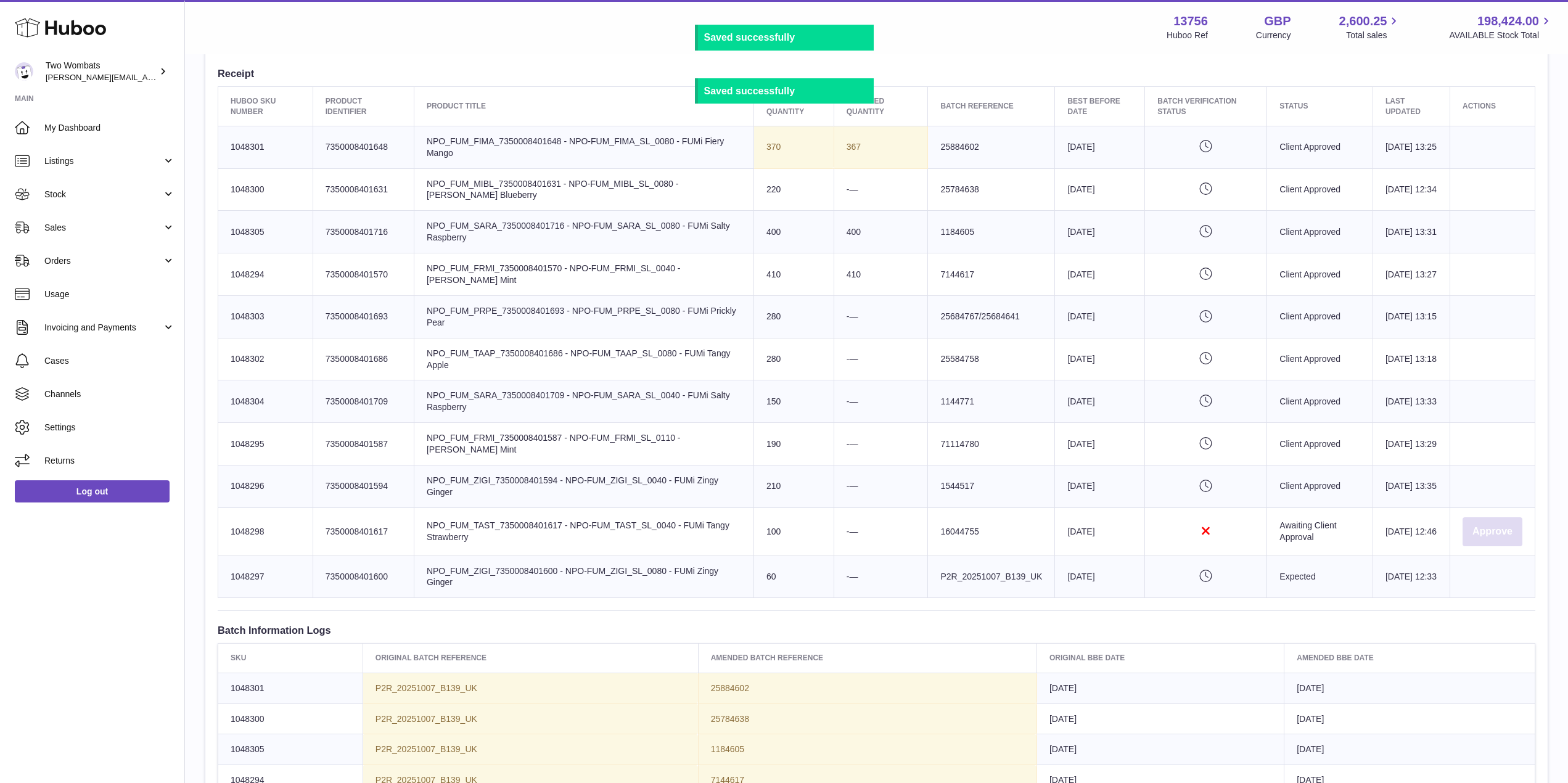
click at [1484, 523] on button "Approve" at bounding box center [1492, 532] width 59 height 29
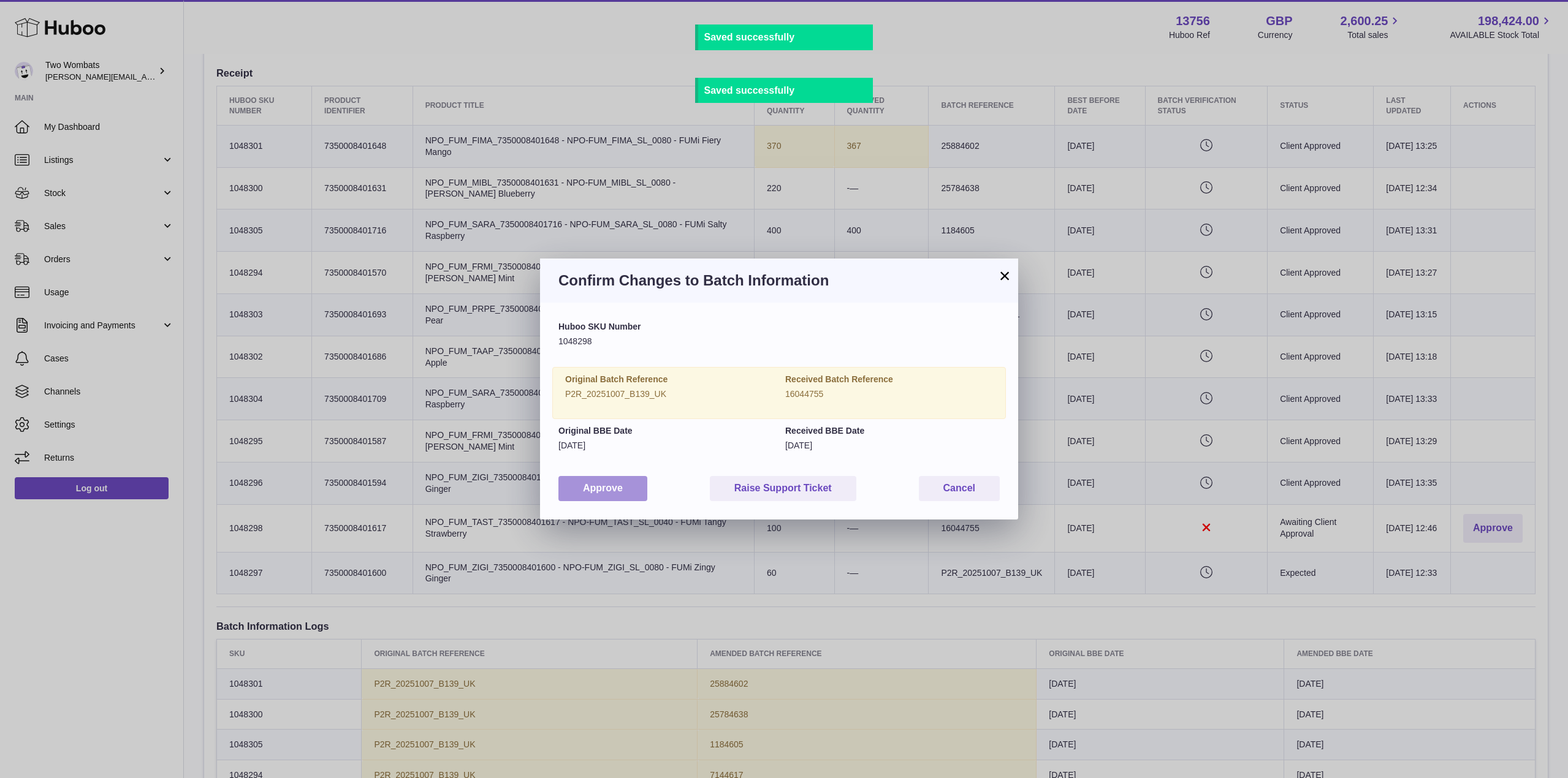
click at [608, 496] on button "Approve" at bounding box center [603, 488] width 89 height 25
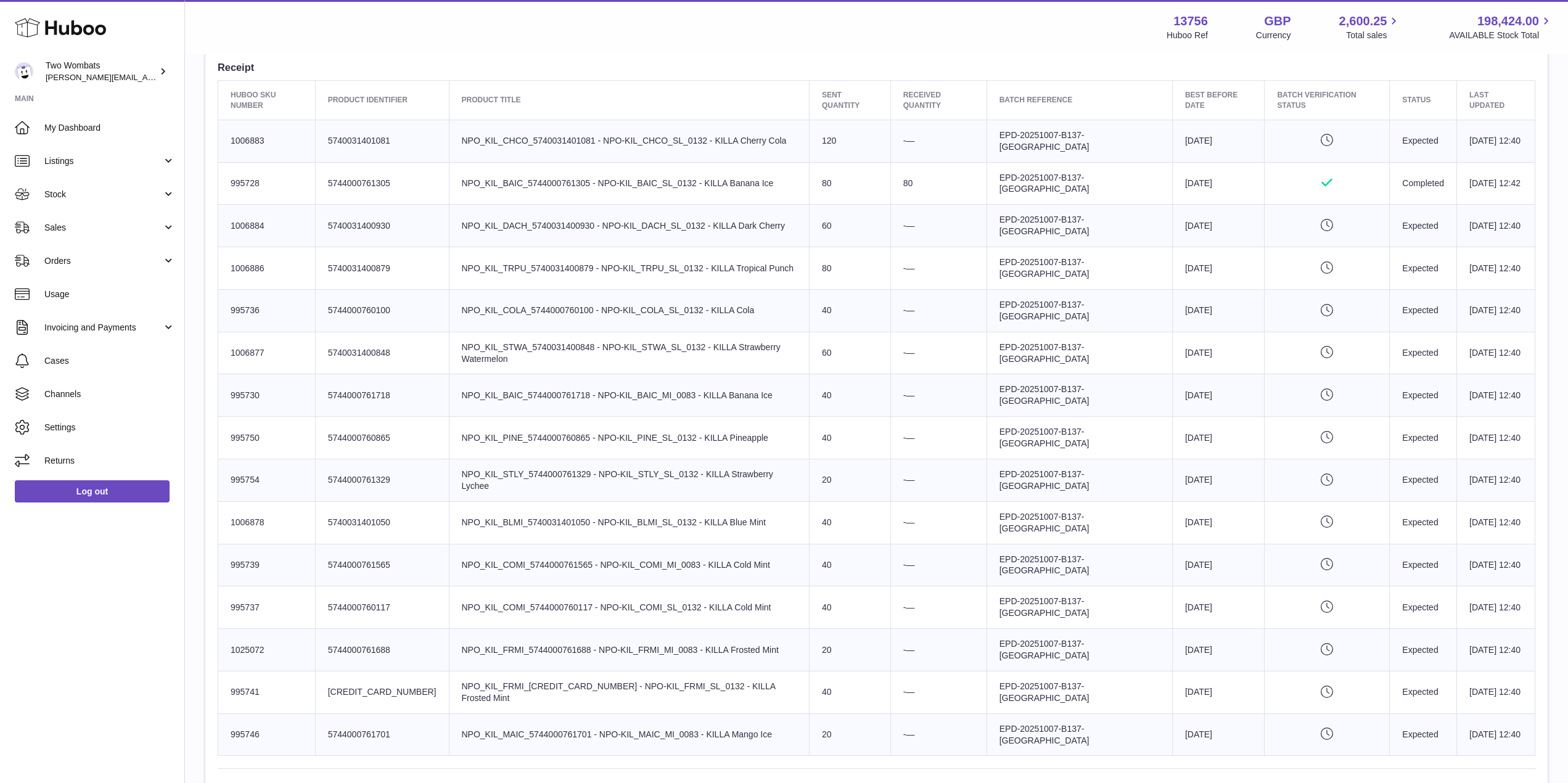
scroll to position [468, 0]
